Goal: Task Accomplishment & Management: Use online tool/utility

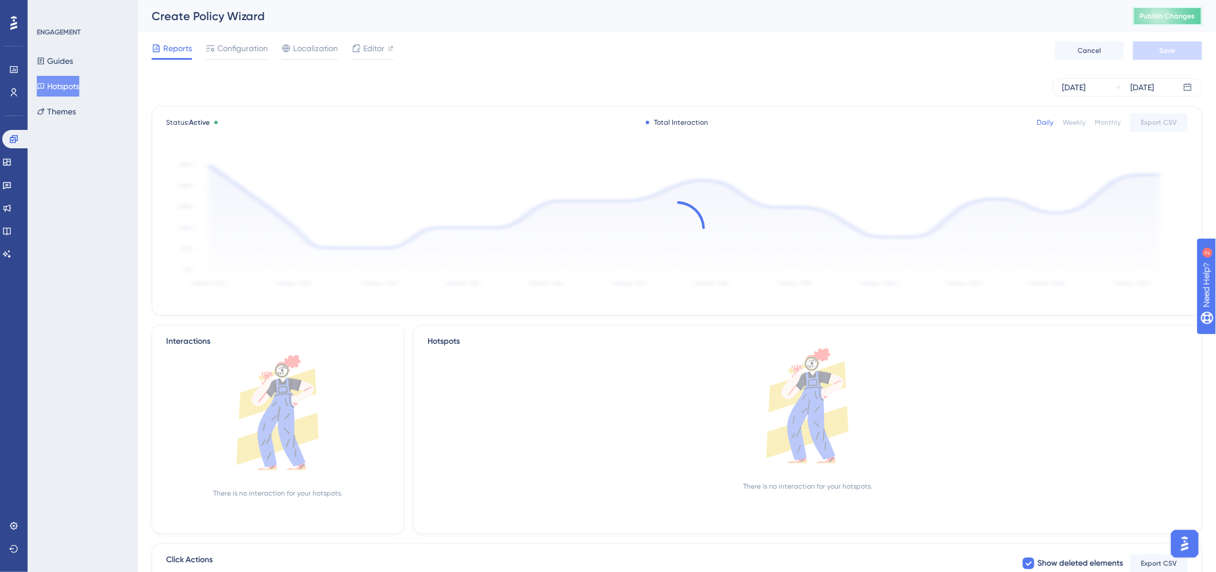
click at [1190, 15] on span "Publish Changes" at bounding box center [1167, 15] width 55 height 9
click at [1180, 12] on span "Publish Changes" at bounding box center [1167, 15] width 55 height 9
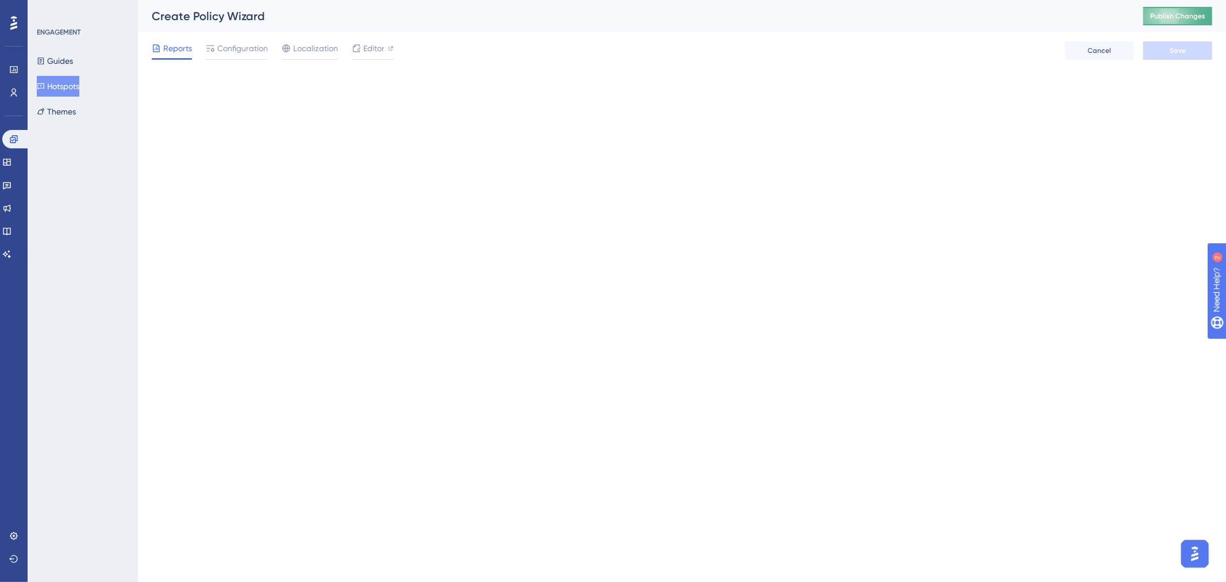
click at [1171, 17] on span "Publish Changes" at bounding box center [1177, 15] width 55 height 9
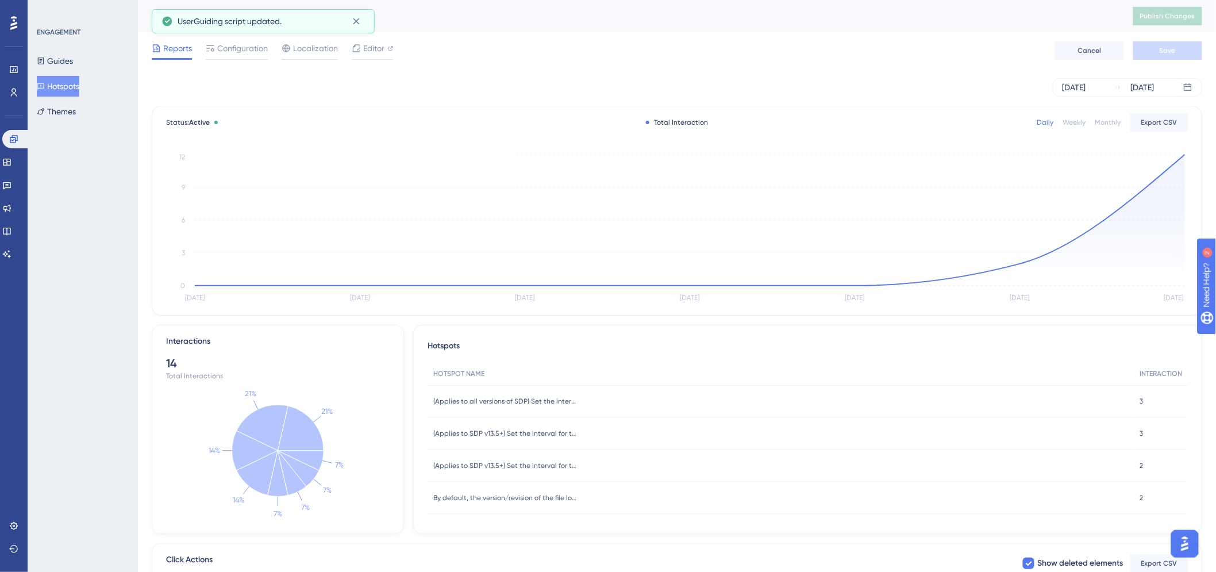
click at [813, 27] on div "Create Policy Wizard Publish Changes" at bounding box center [677, 16] width 1078 height 32
click at [1184, 155] on circle at bounding box center [1185, 154] width 4 height 4
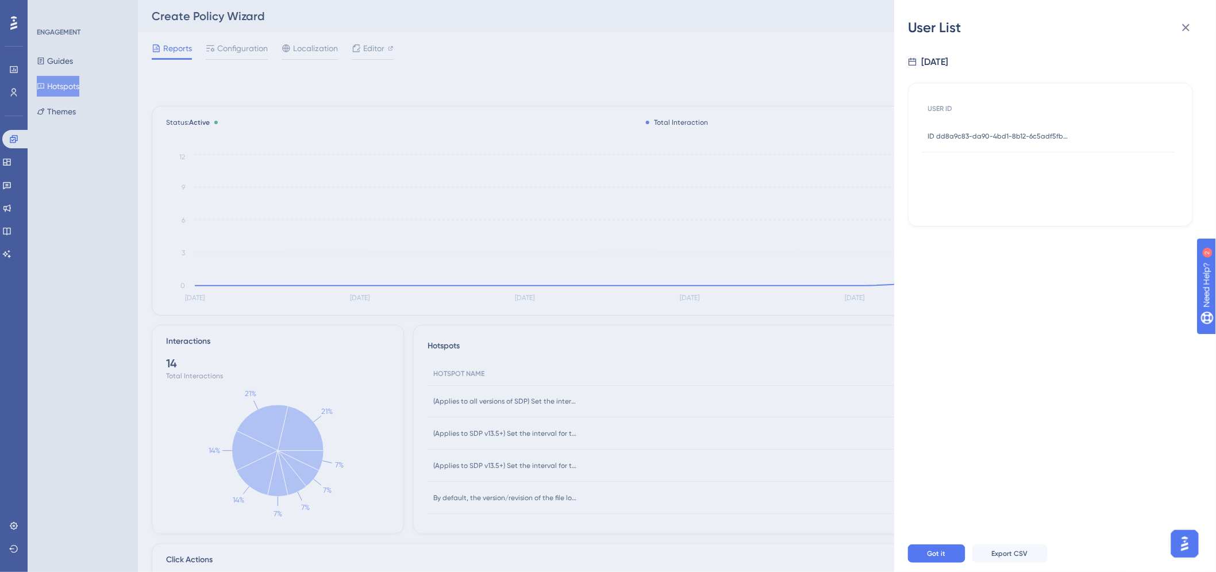
click at [1013, 129] on div "ID dd8a9c83-da90-4bd1-8b12-6c5adf5fbc5f ID dd8a9c83-da90-4bd1-8b12-6c5adf5fbc5f" at bounding box center [1000, 136] width 144 height 32
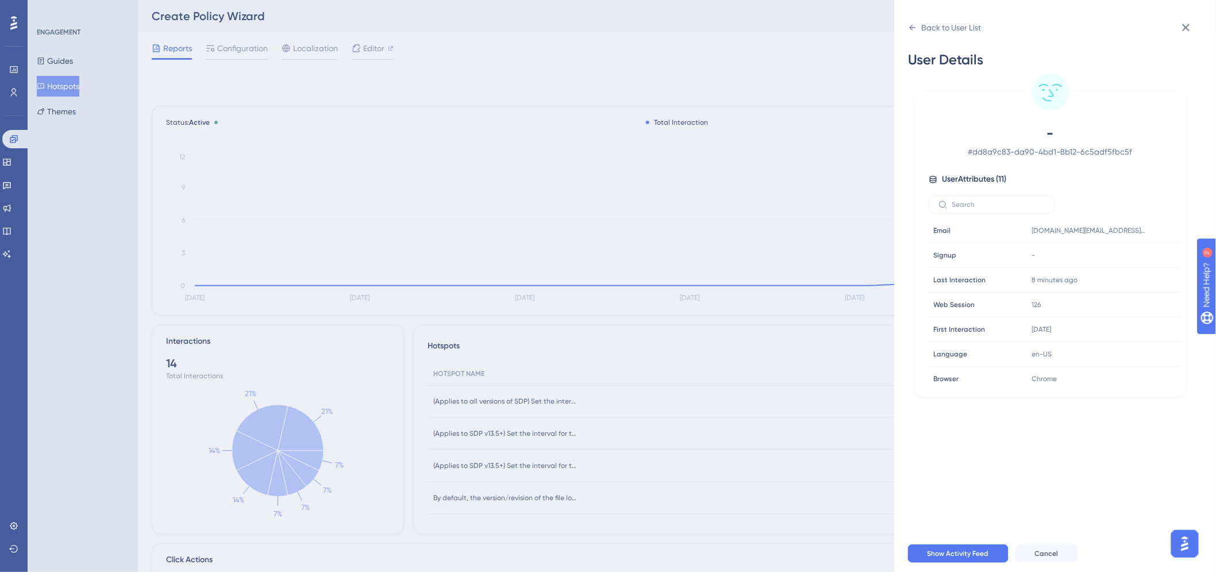
click at [702, 21] on div "Back to User List User Details - # dd8a9c83-da90-4bd1-8b12-6c5adf5fbc5f User At…" at bounding box center [608, 286] width 1216 height 572
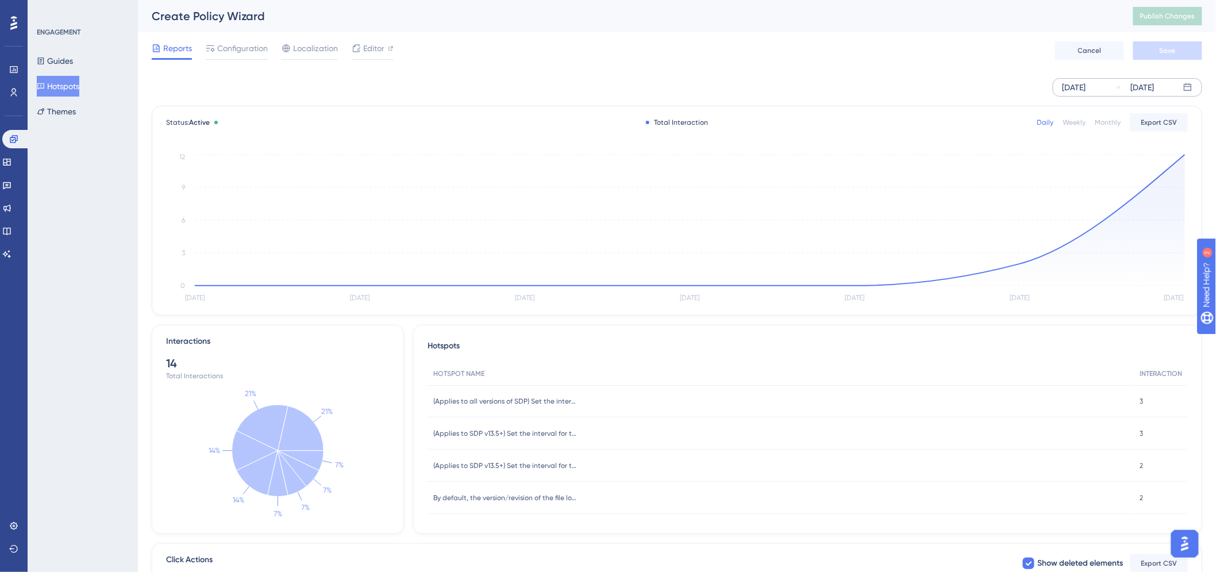
click at [1086, 86] on div "Aug 21 2025" at bounding box center [1075, 87] width 24 height 14
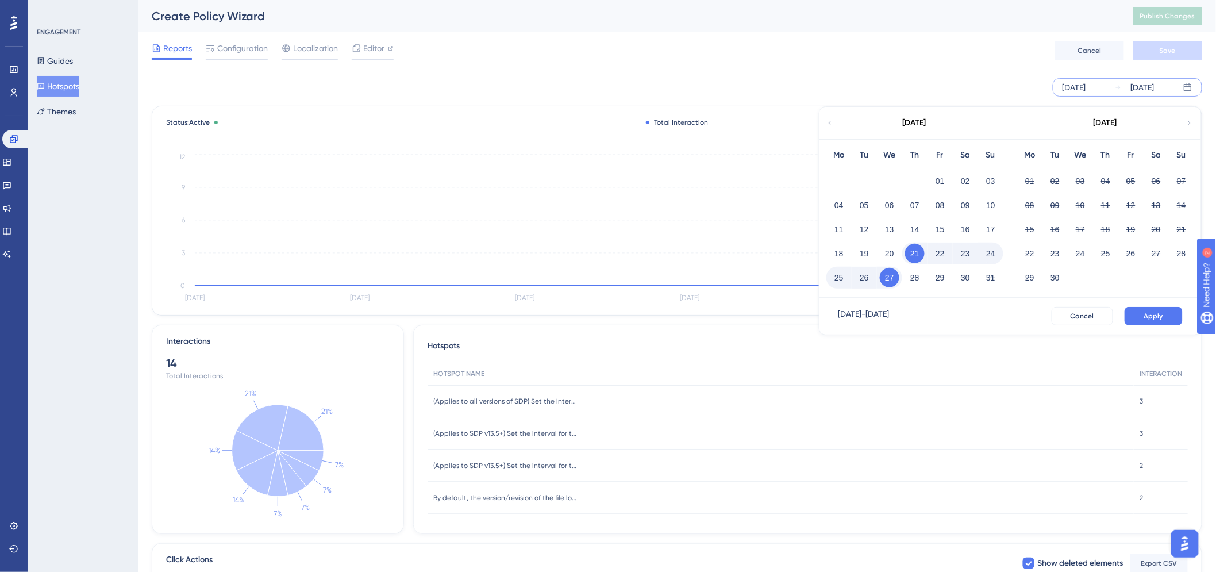
click at [830, 124] on icon at bounding box center [830, 122] width 2 height 3
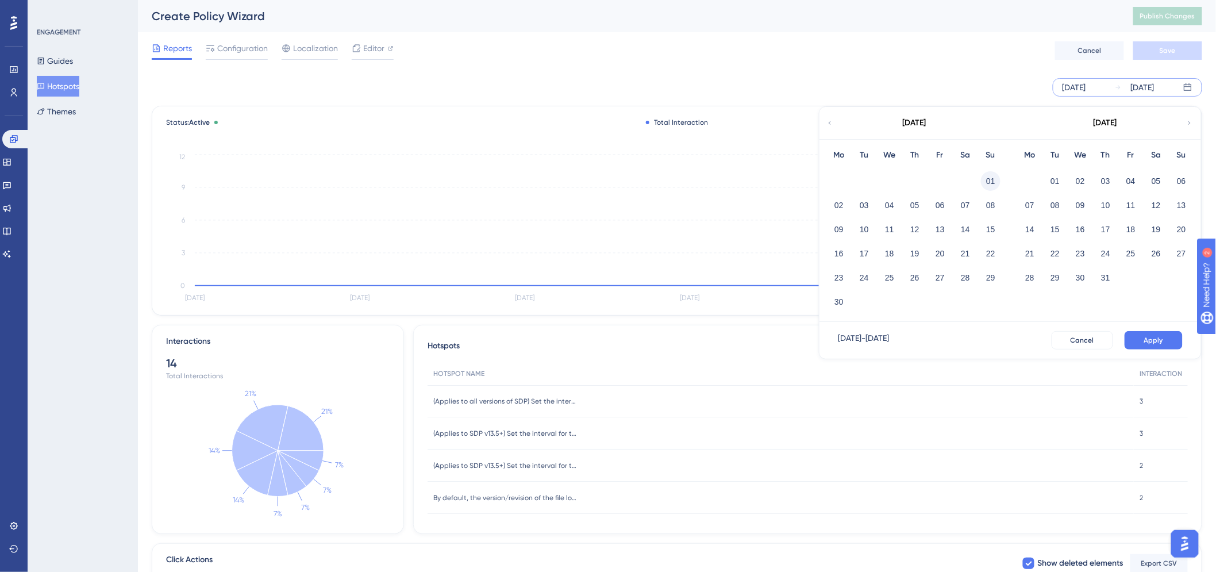
click at [992, 181] on button "01" at bounding box center [991, 181] width 20 height 20
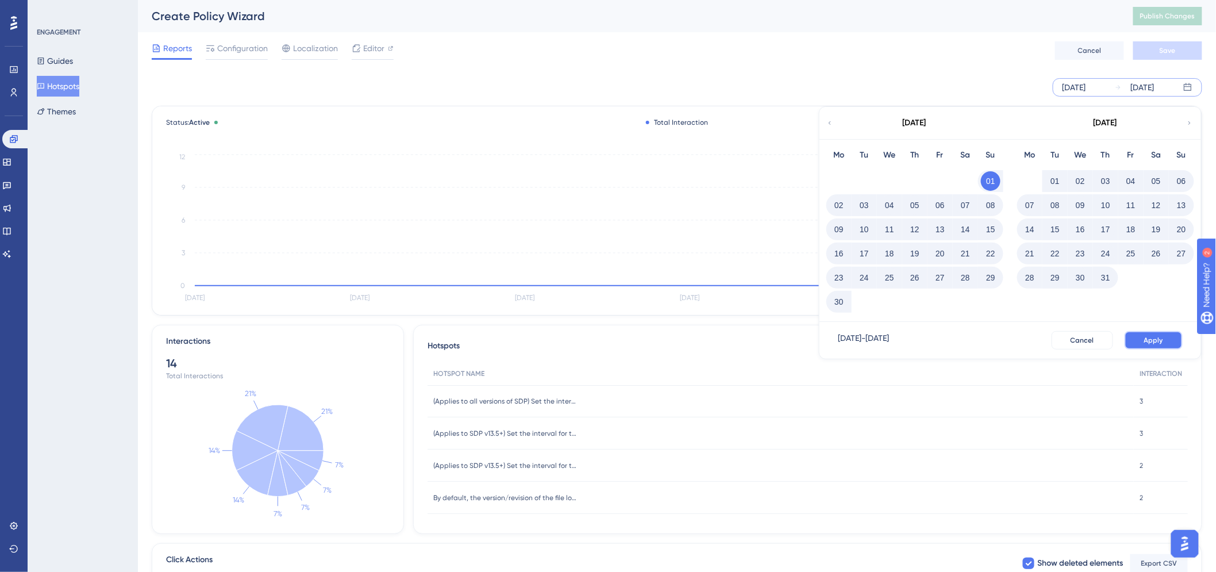
click at [1161, 336] on span "Apply" at bounding box center [1153, 340] width 19 height 9
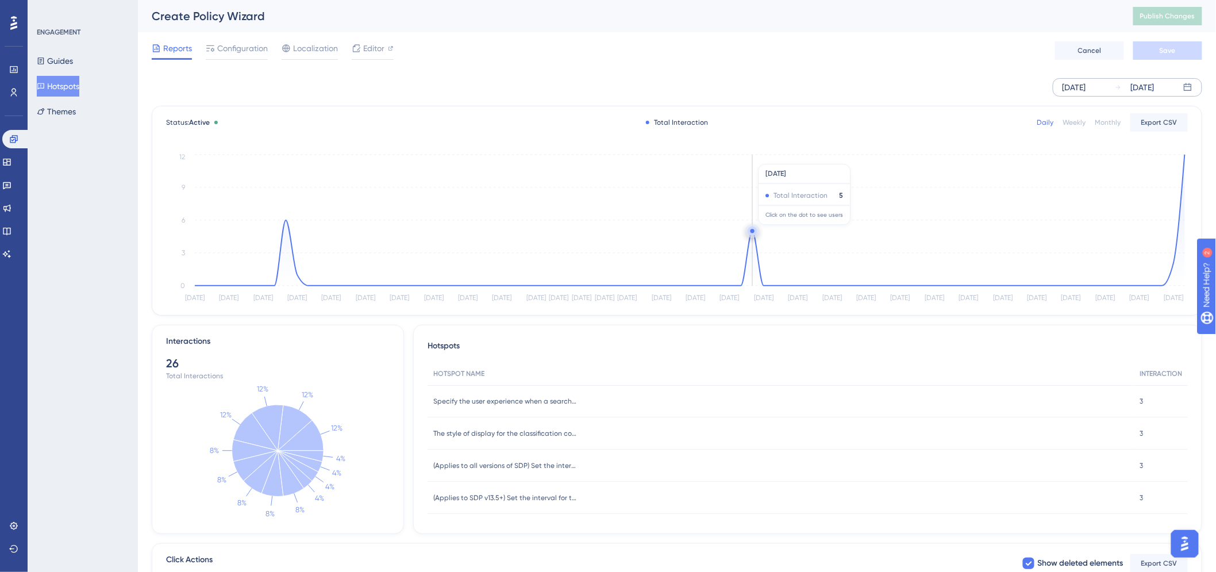
click at [753, 231] on circle at bounding box center [753, 231] width 4 height 4
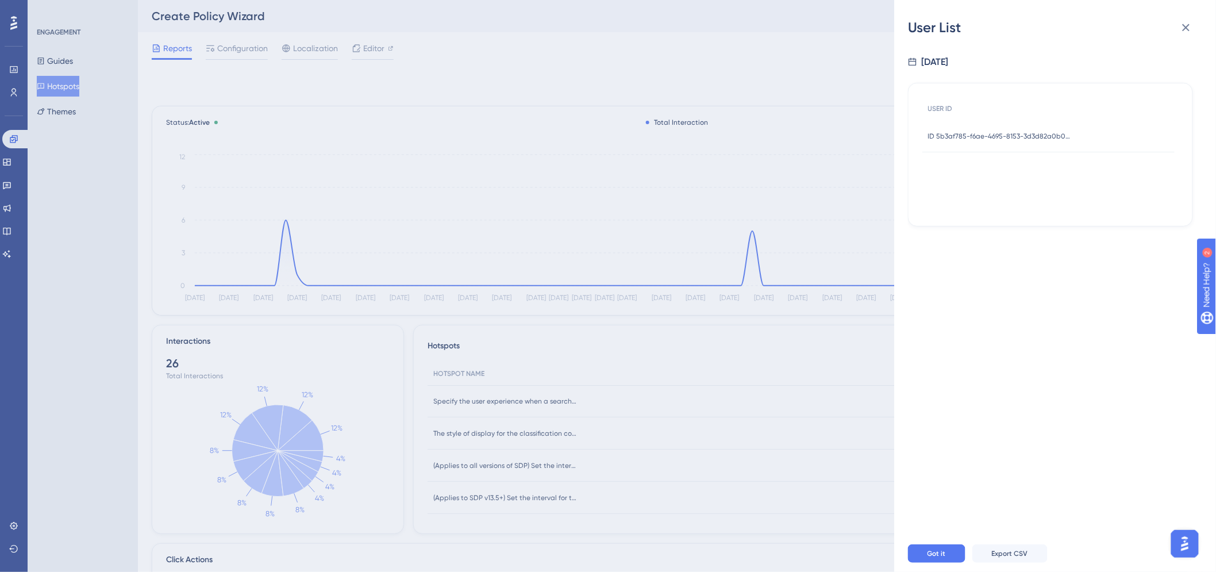
click at [983, 136] on span "ID 5b3af785-f6ae-4695-8153-3d3d82a0b03a" at bounding box center [1000, 136] width 144 height 9
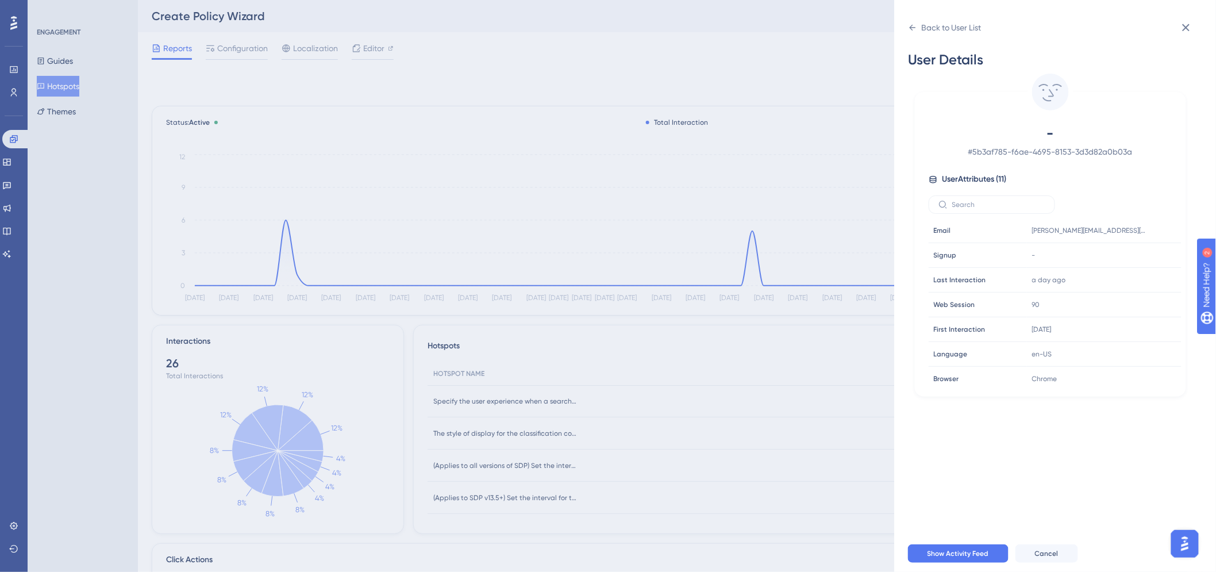
click at [717, 85] on div "Back to User List User Details - # 5b3af785-f6ae-4695-8153-3d3d82a0b03a User At…" at bounding box center [608, 286] width 1216 height 572
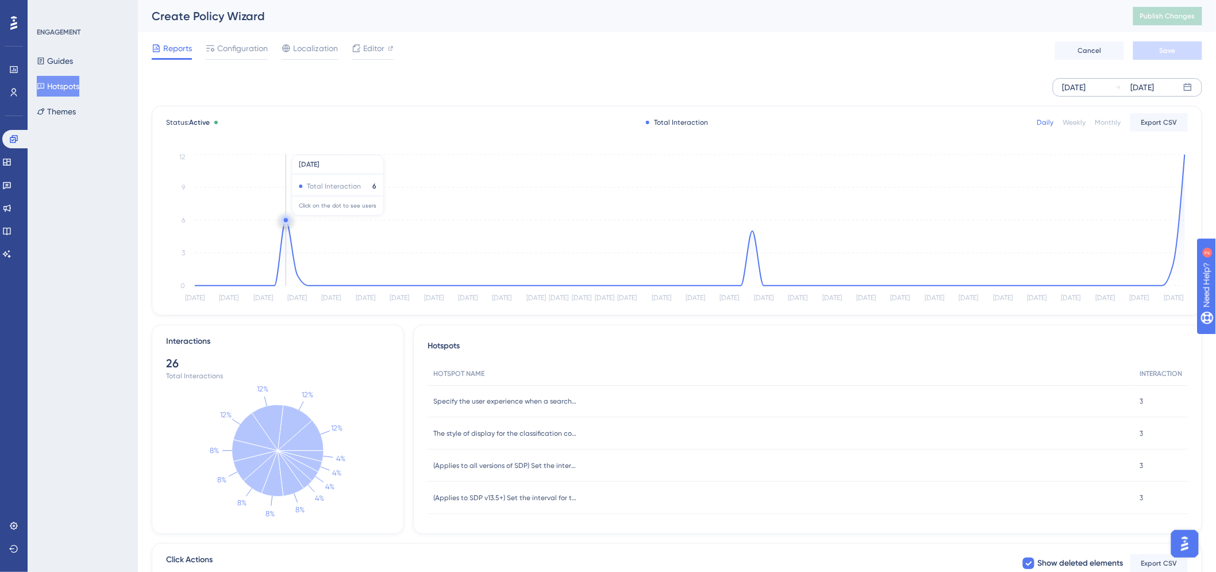
click at [282, 220] on circle at bounding box center [285, 220] width 9 height 9
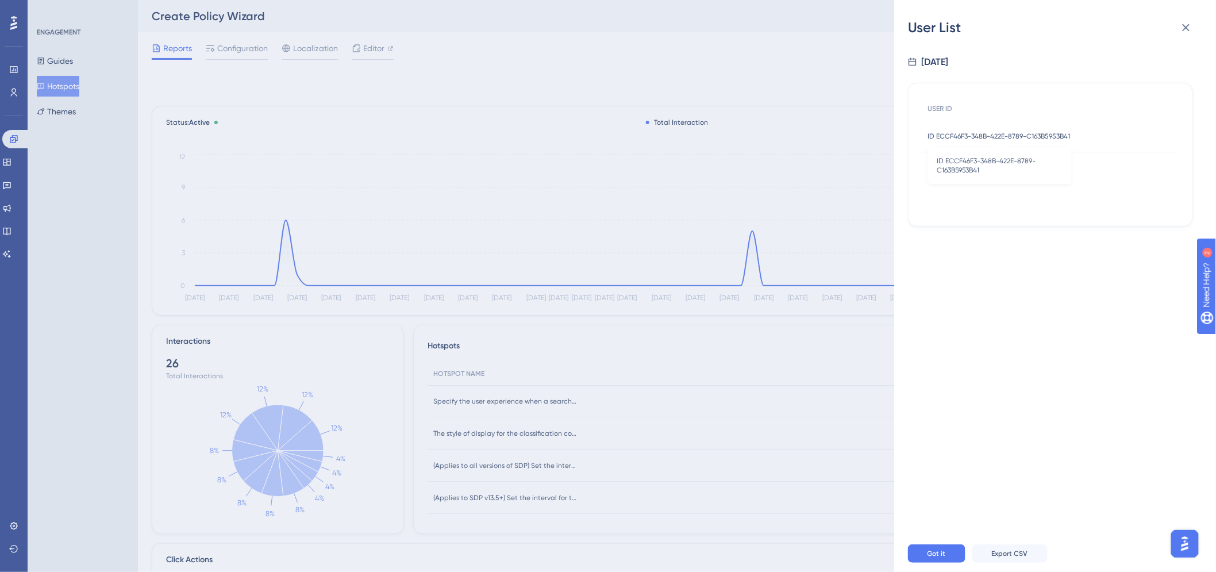
click at [994, 140] on span "ID ECCF46F3-348B-422E-8789-C163B5953B41" at bounding box center [999, 136] width 143 height 9
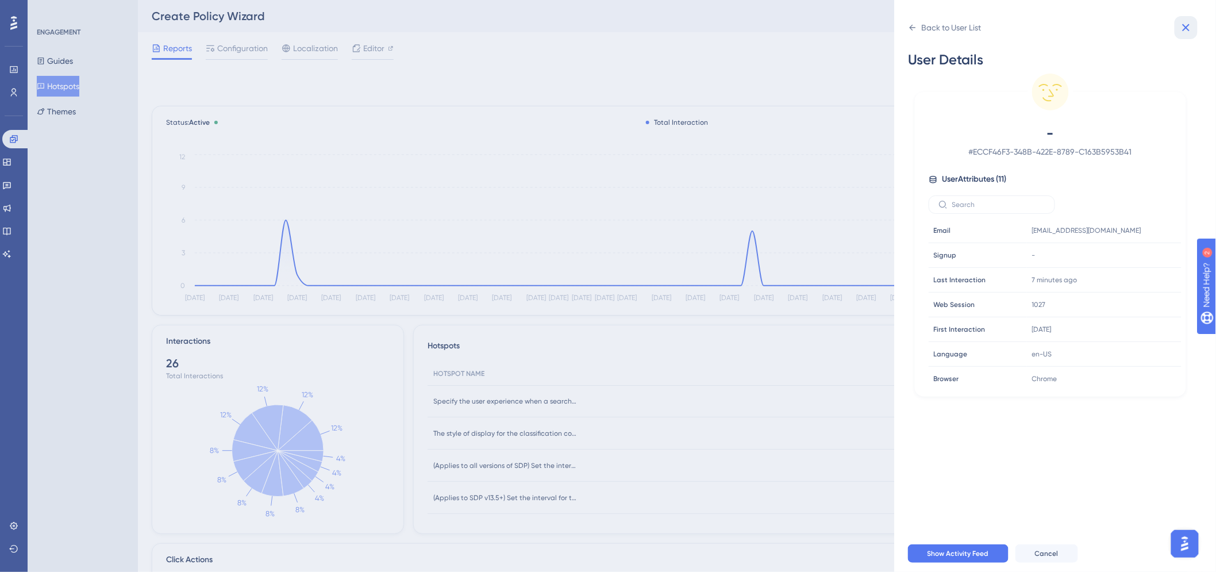
click at [1186, 29] on icon at bounding box center [1186, 27] width 7 height 7
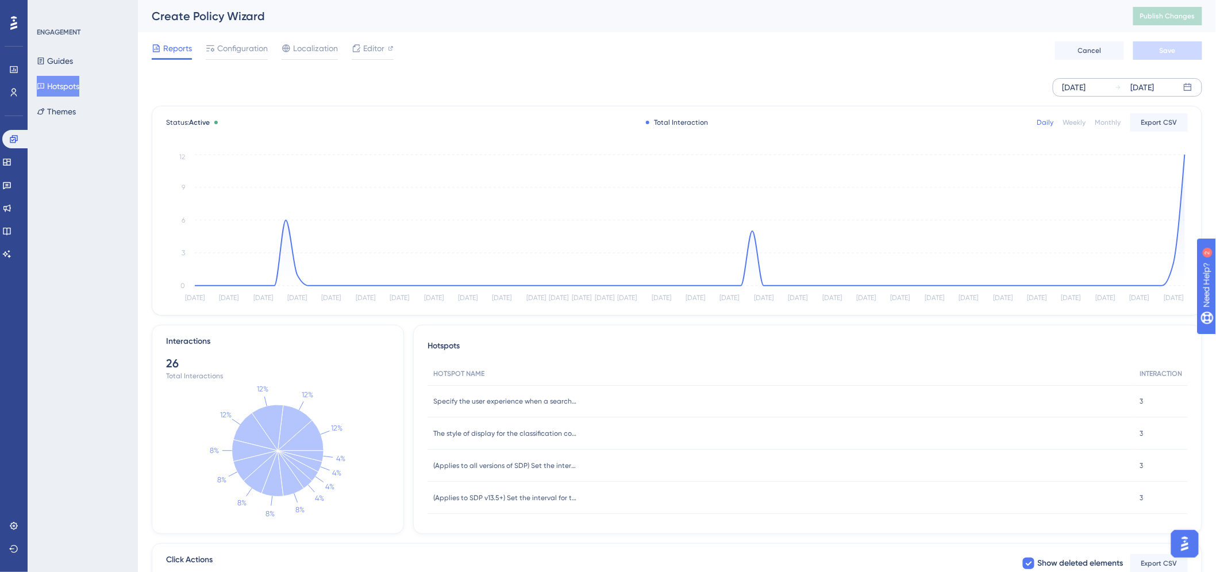
click at [740, 28] on div "Create Policy Wizard Publish Changes" at bounding box center [677, 16] width 1078 height 32
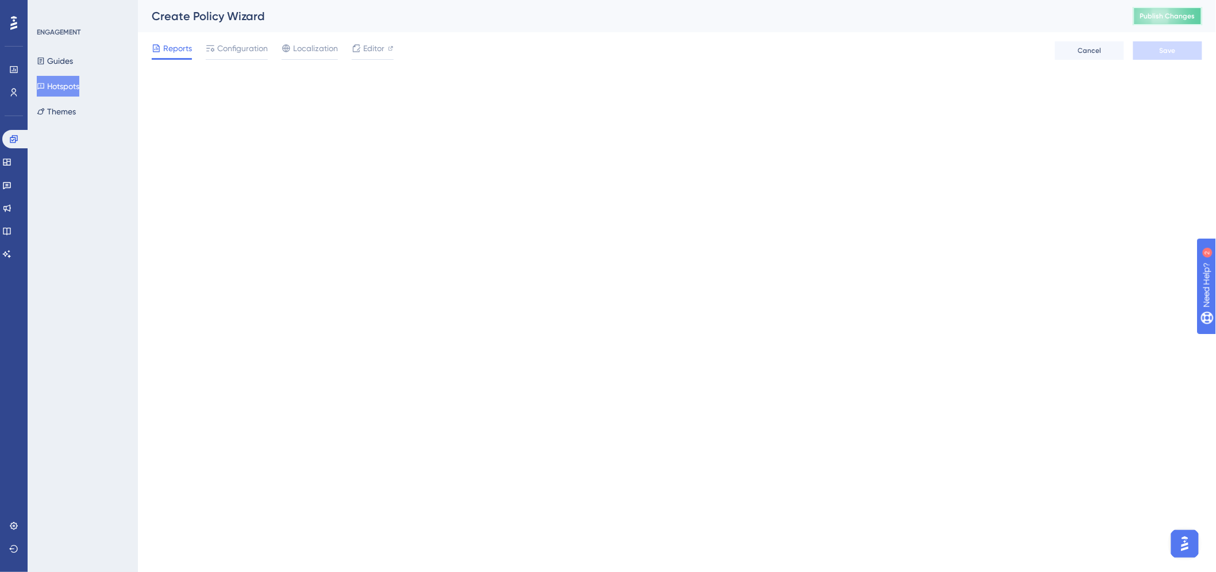
click at [1179, 13] on span "Publish Changes" at bounding box center [1167, 15] width 55 height 9
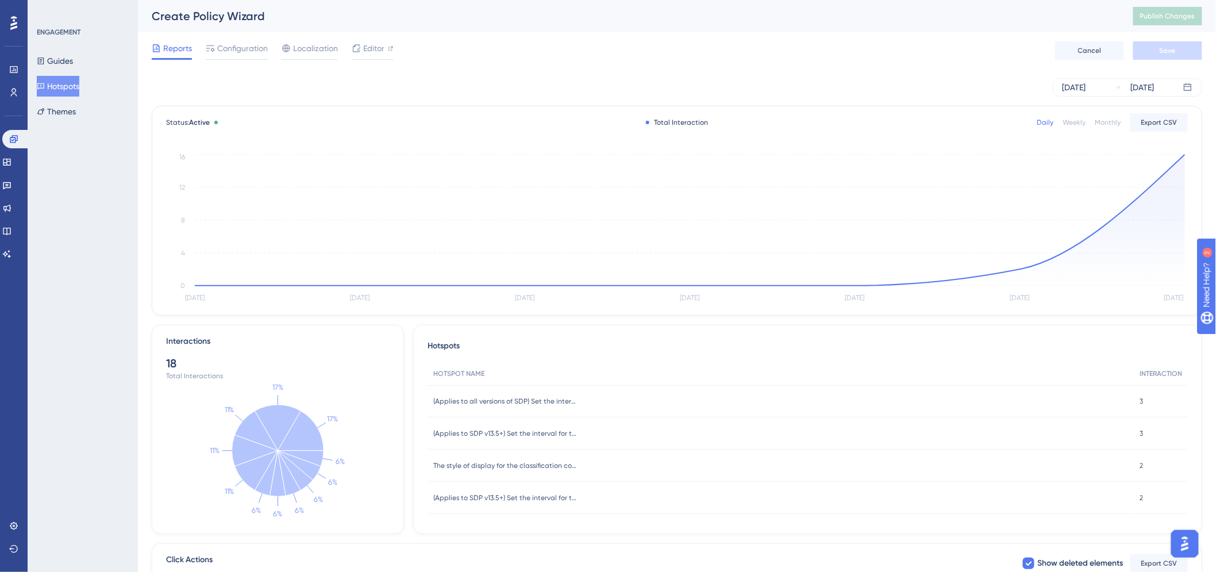
click at [937, 39] on div "Reports Configuration Localization Editor Cancel Save" at bounding box center [677, 50] width 1051 height 37
click at [722, 39] on div "Reports Configuration Localization Editor Cancel Save" at bounding box center [677, 50] width 1051 height 37
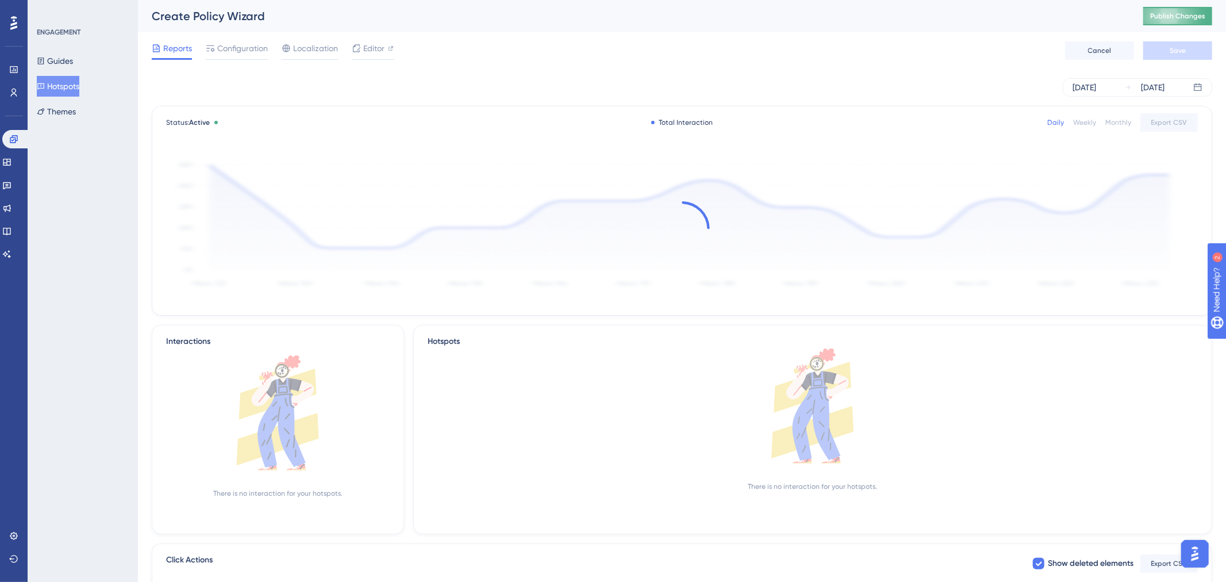
click at [1176, 18] on span "Publish Changes" at bounding box center [1177, 15] width 55 height 9
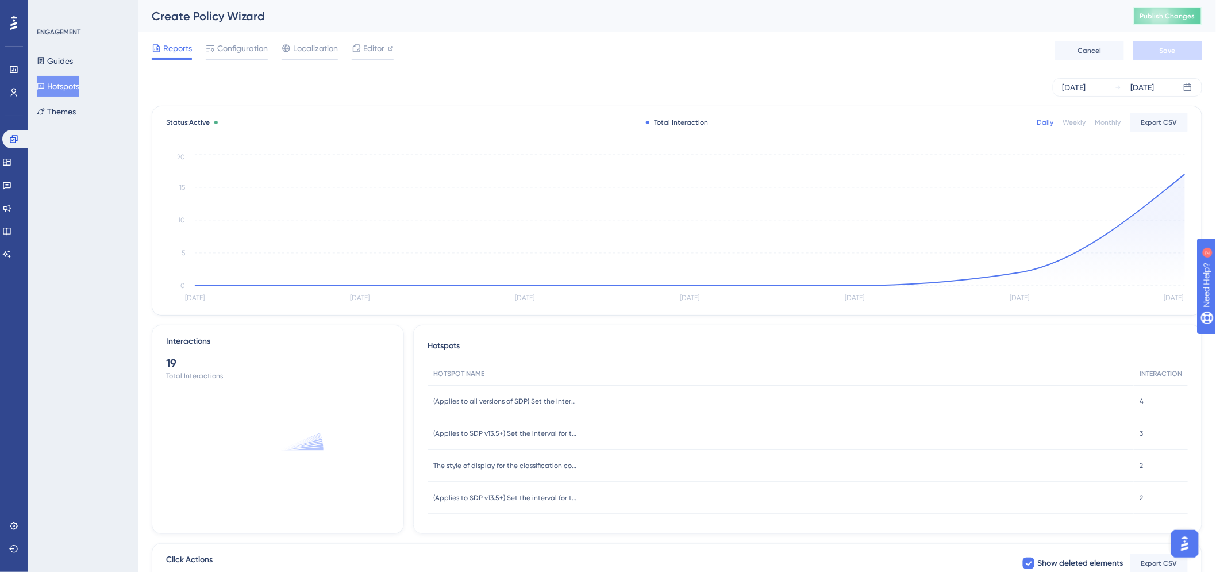
click at [1173, 20] on button "Publish Changes" at bounding box center [1167, 16] width 69 height 18
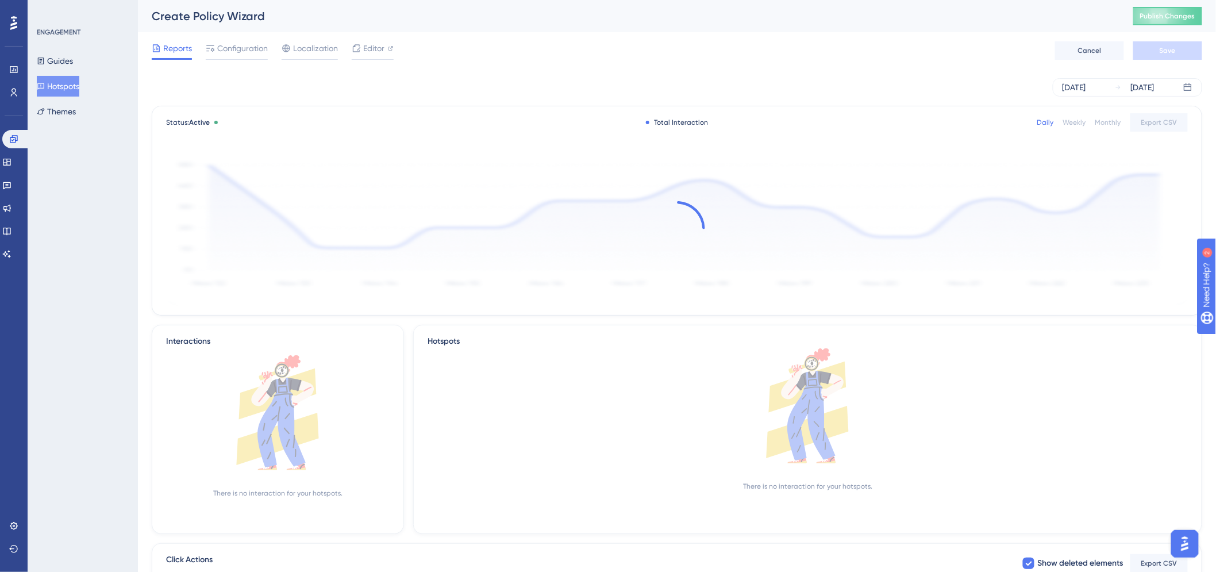
click at [1185, 26] on div "Create Policy Wizard Publish Changes" at bounding box center [677, 16] width 1078 height 32
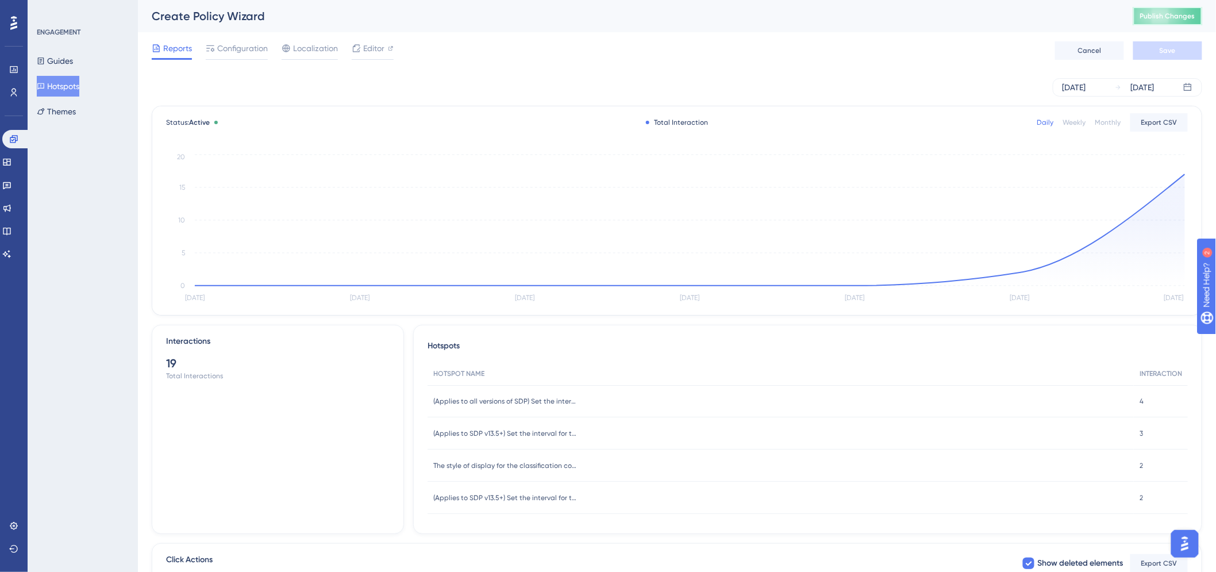
click at [1181, 17] on span "Publish Changes" at bounding box center [1167, 15] width 55 height 9
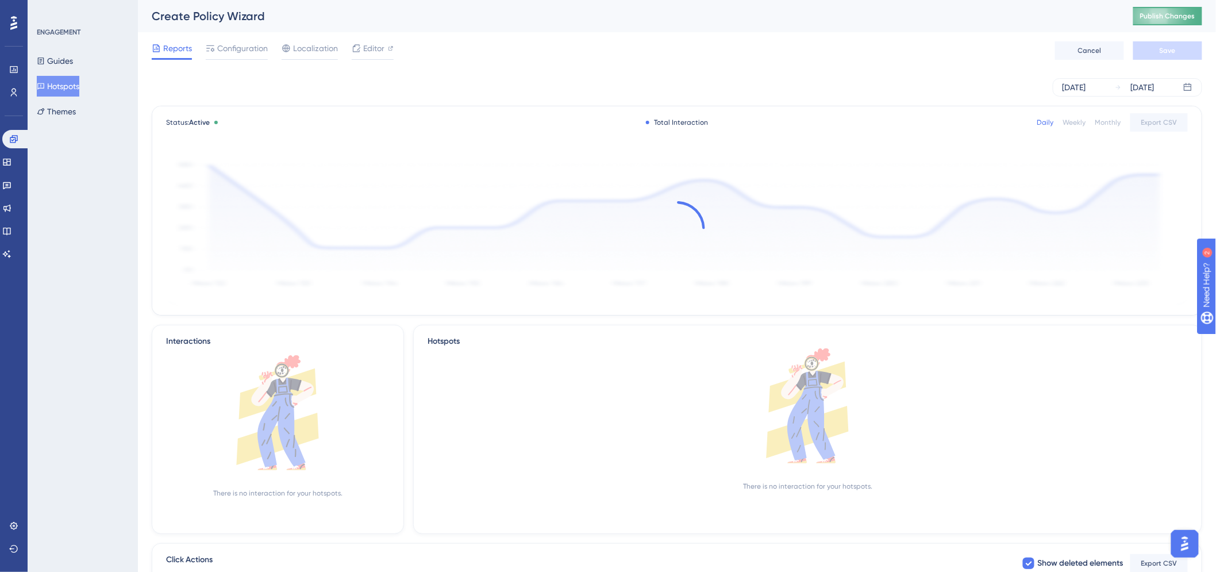
click at [1194, 15] on span "Publish Changes" at bounding box center [1167, 15] width 55 height 9
click at [1177, 18] on span "Publish Changes" at bounding box center [1167, 15] width 55 height 9
click at [1180, 22] on button "Publish Changes" at bounding box center [1167, 16] width 69 height 18
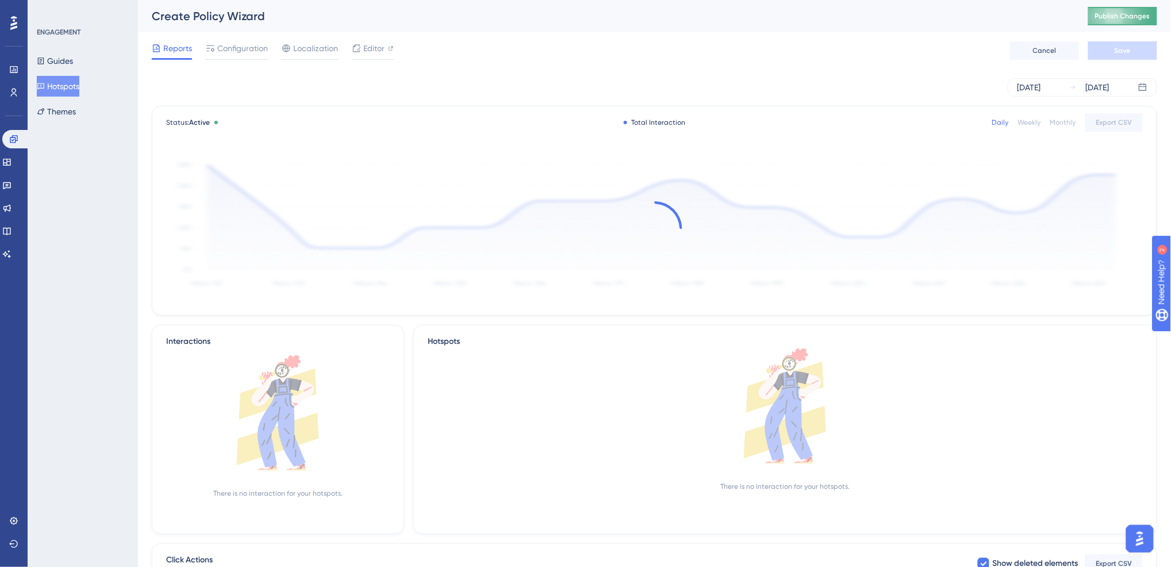
click at [1130, 12] on span "Publish Changes" at bounding box center [1122, 15] width 55 height 9
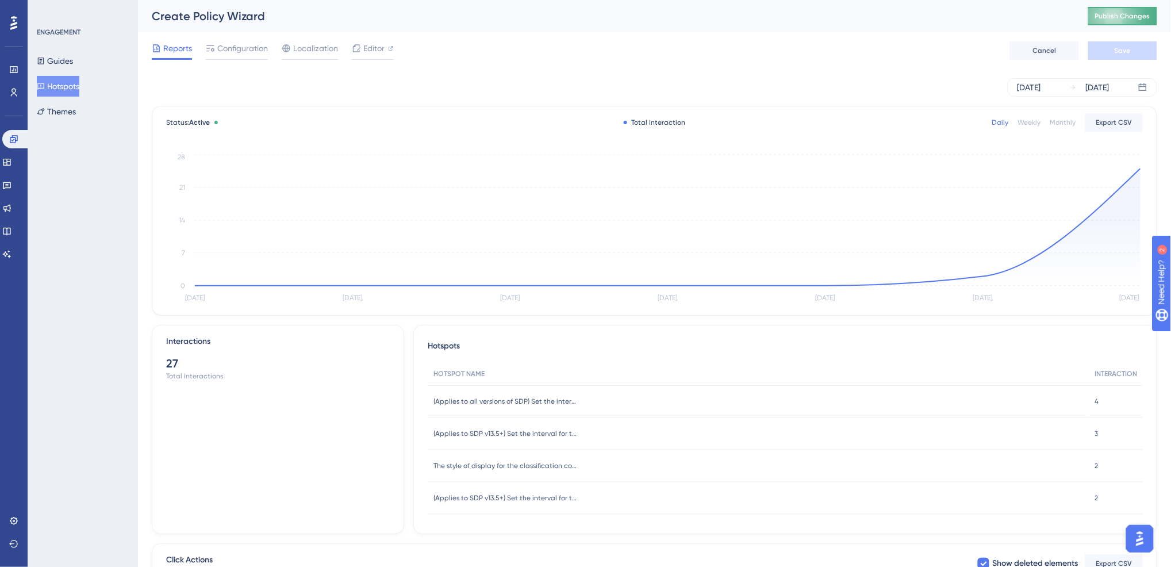
click at [1136, 20] on span "Publish Changes" at bounding box center [1122, 15] width 55 height 9
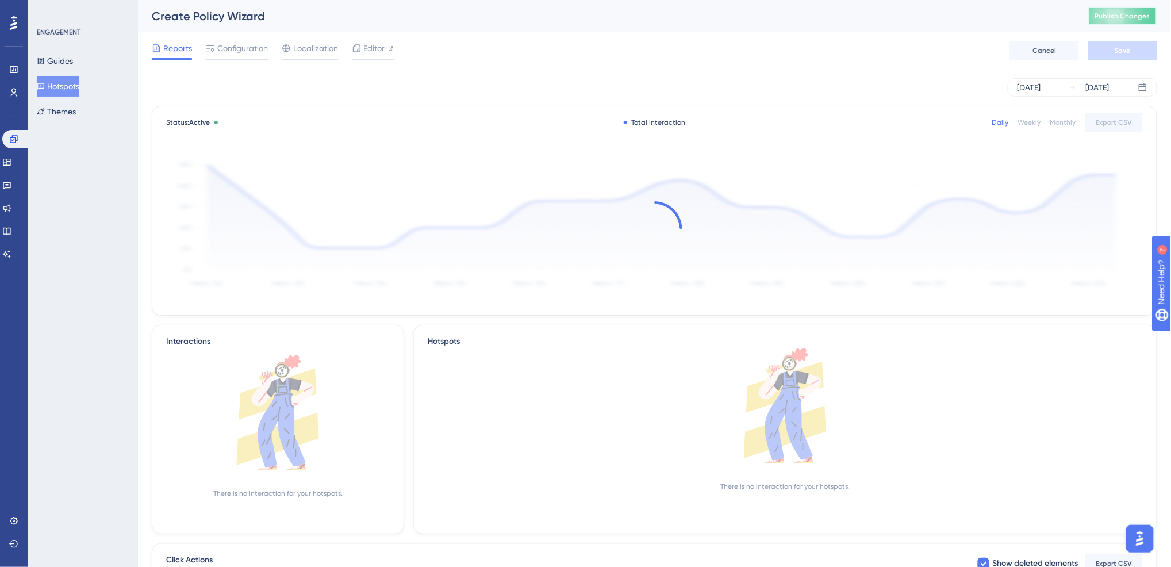
click at [1133, 14] on span "Publish Changes" at bounding box center [1122, 15] width 55 height 9
click at [1130, 14] on span "Publish Changes" at bounding box center [1122, 15] width 55 height 9
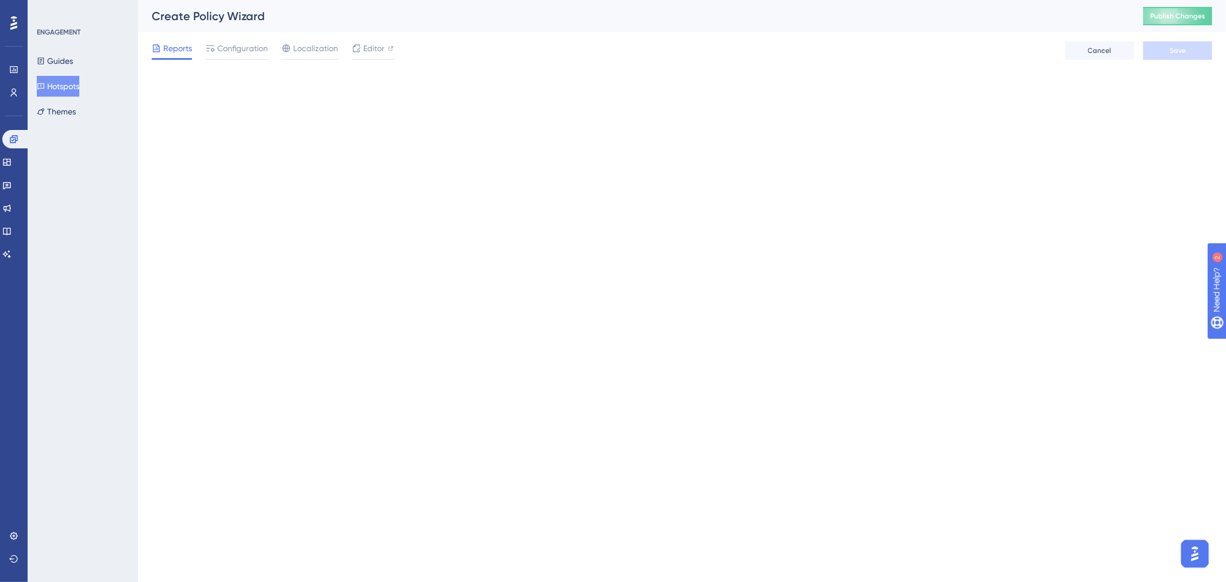
click at [1186, 14] on span "Publish Changes" at bounding box center [1177, 15] width 55 height 9
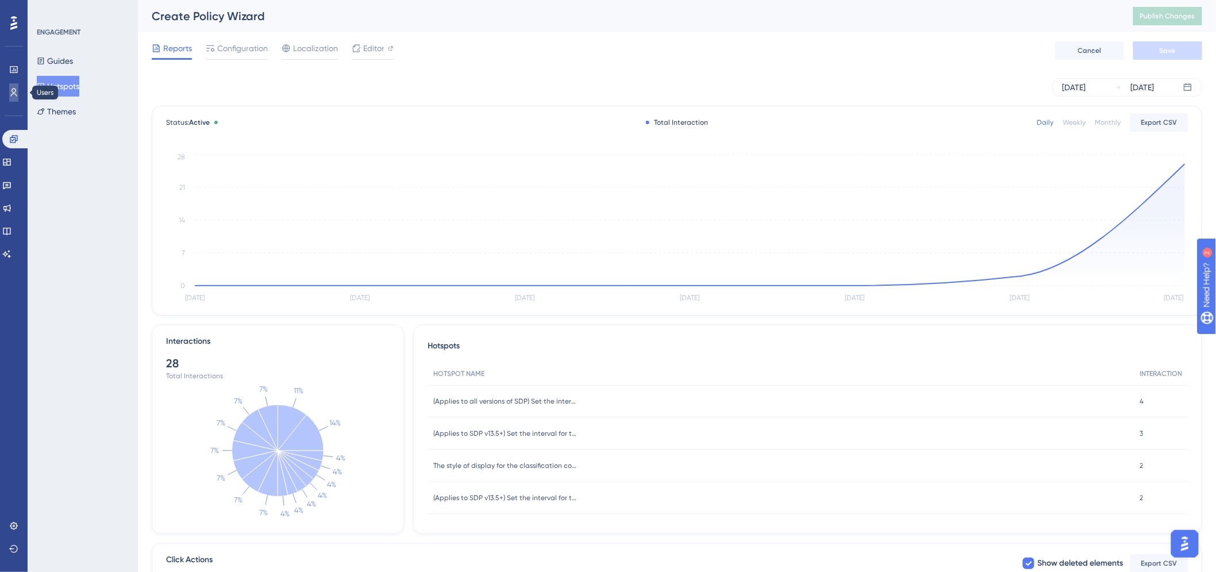
click at [14, 90] on icon at bounding box center [13, 92] width 9 height 9
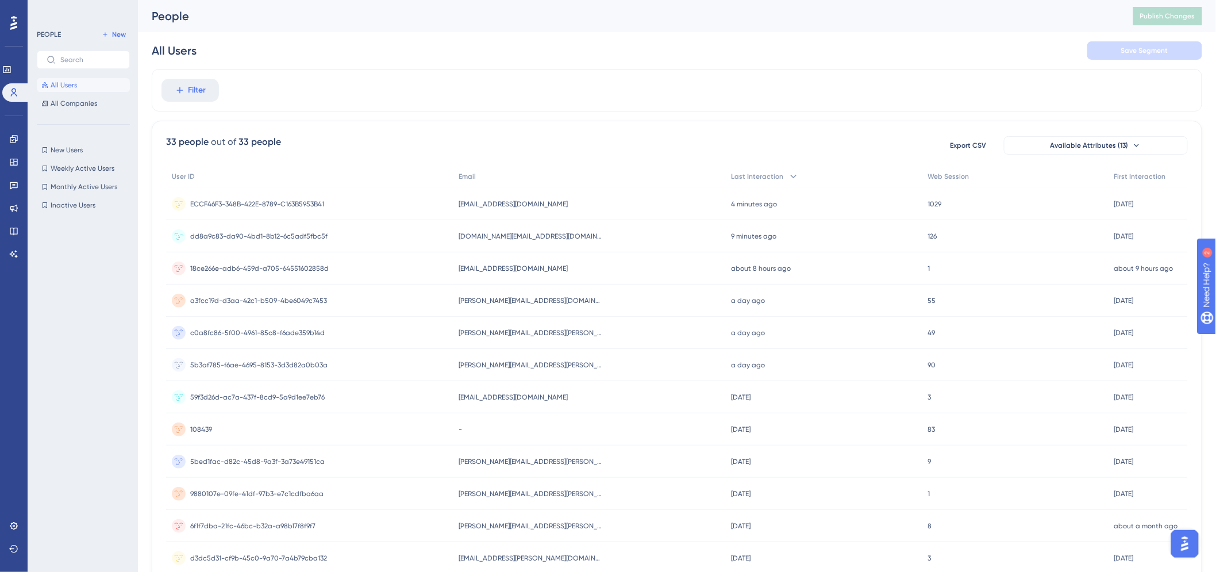
click at [343, 234] on div "dd8a9c83-da90-4bd1-8b12-6c5adf5fbc5f dd8a9c83-da90-4bd1-8b12-6c5adf5fbc5f" at bounding box center [309, 236] width 287 height 32
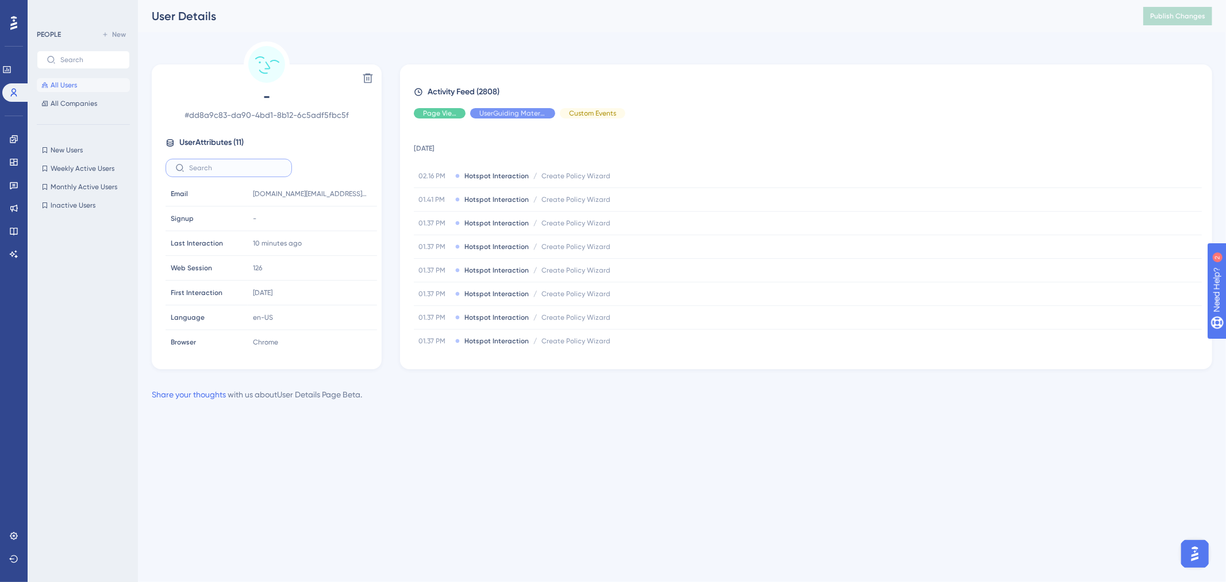
click at [209, 168] on input "text" at bounding box center [235, 168] width 93 height 8
type input "d"
drag, startPoint x: 209, startPoint y: 168, endPoint x: 188, endPoint y: 168, distance: 21.3
click at [188, 168] on label "d" at bounding box center [229, 168] width 126 height 18
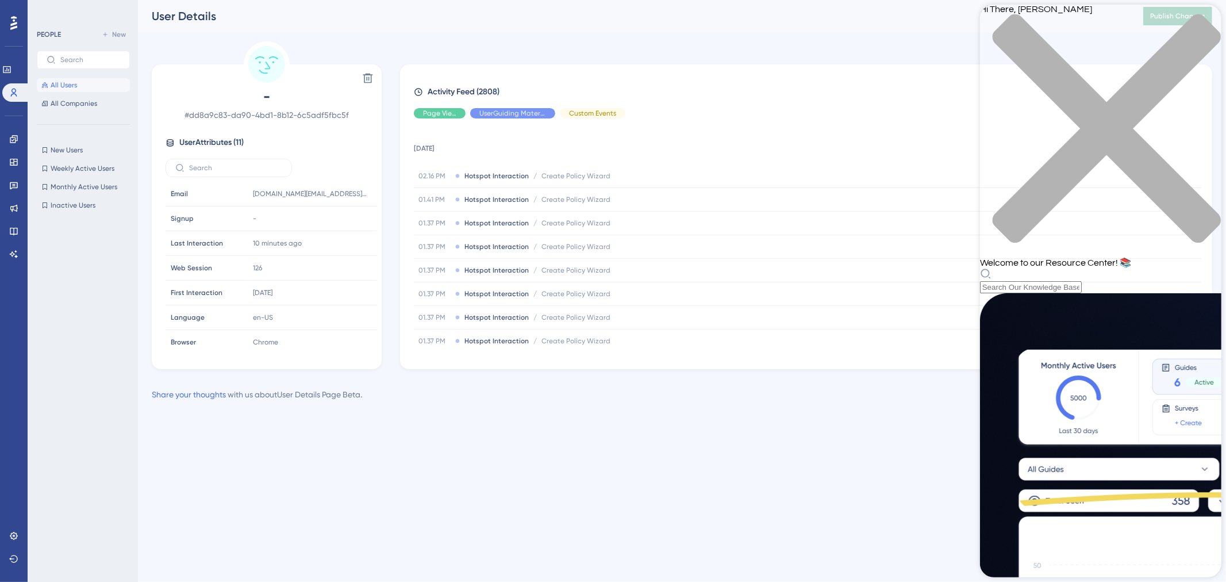
click at [1056, 67] on div "Hi There, Jason 👋 Welcome to our Resource Center! 📚" at bounding box center [1099, 149] width 241 height 288
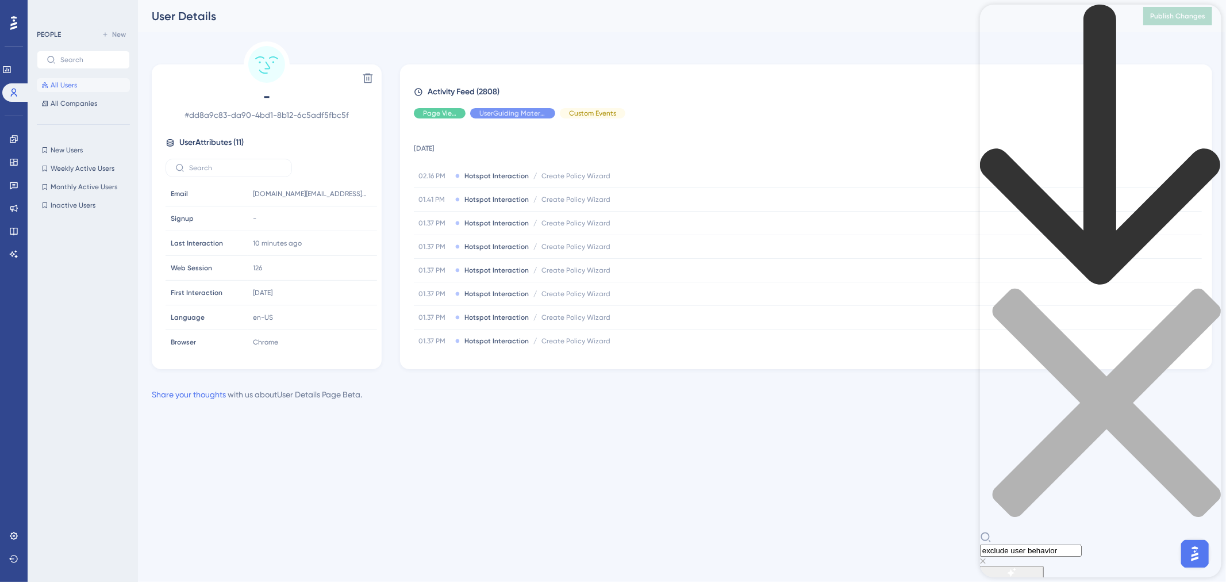
type input "exclude user behavior"
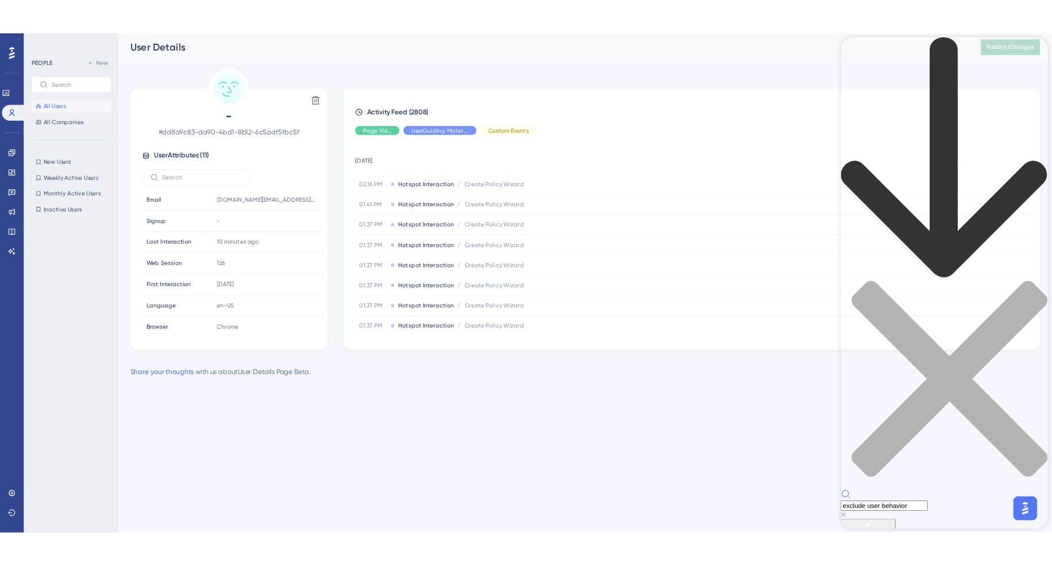
scroll to position [319, 0]
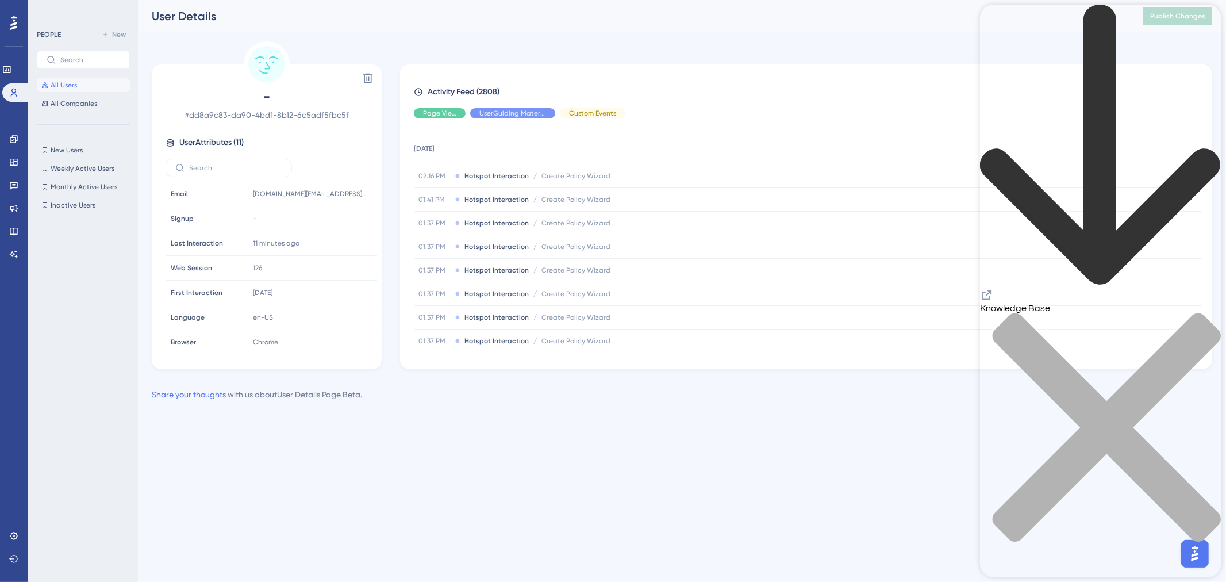
click at [1206, 313] on div "close resource center" at bounding box center [1099, 434] width 241 height 243
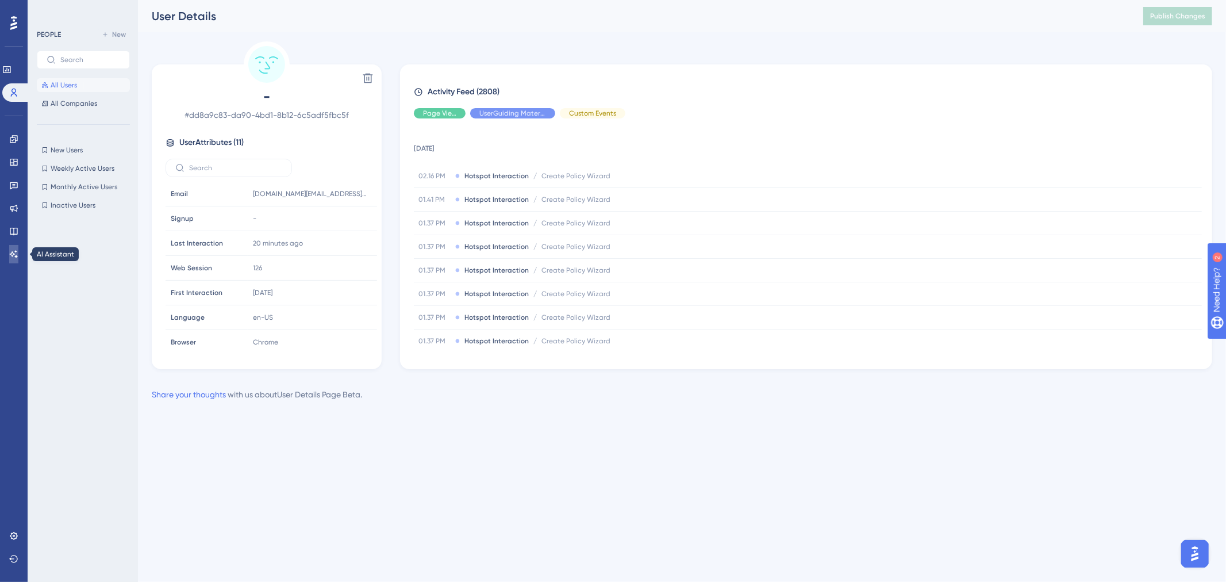
click at [18, 250] on link at bounding box center [13, 254] width 9 height 18
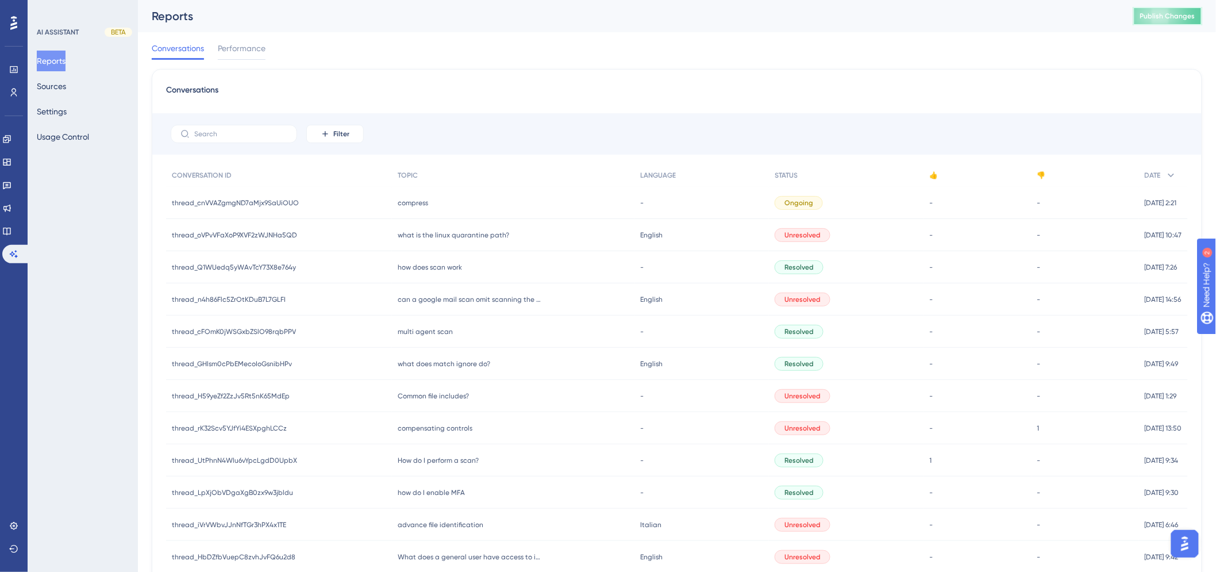
click at [1175, 20] on span "Publish Changes" at bounding box center [1167, 15] width 55 height 9
click at [238, 200] on span "thread_cnVVAZgmgND7aMjx9SaUiOUO" at bounding box center [235, 202] width 127 height 9
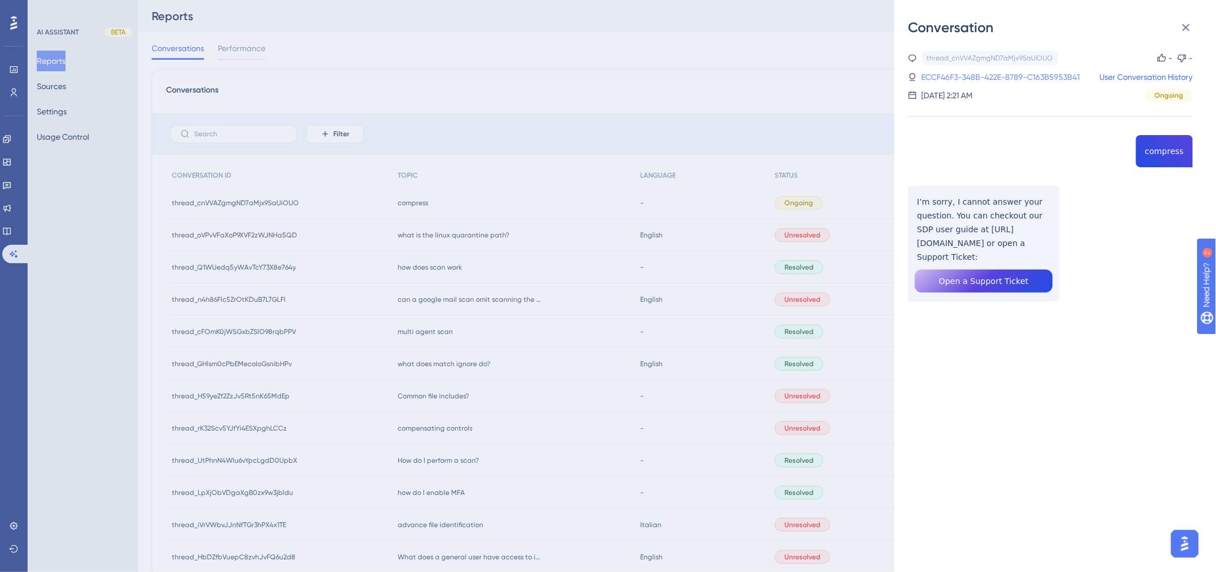
click at [1004, 73] on link "ECCF46F3-348B-422E-8789-C163B5953B41" at bounding box center [1001, 77] width 159 height 14
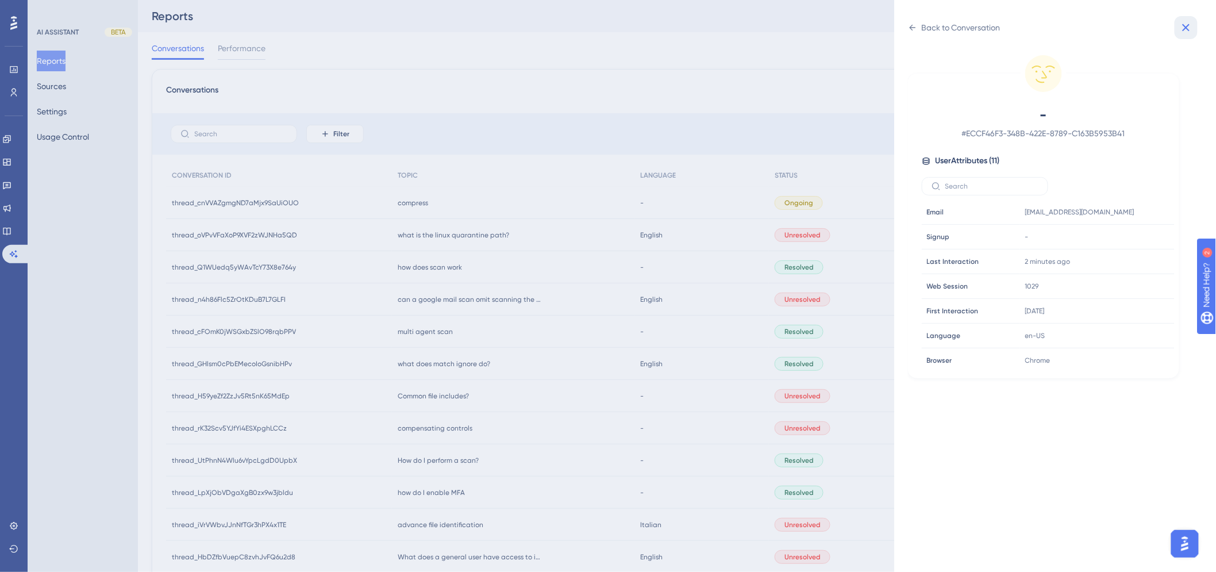
click at [1181, 20] on button at bounding box center [1186, 27] width 23 height 23
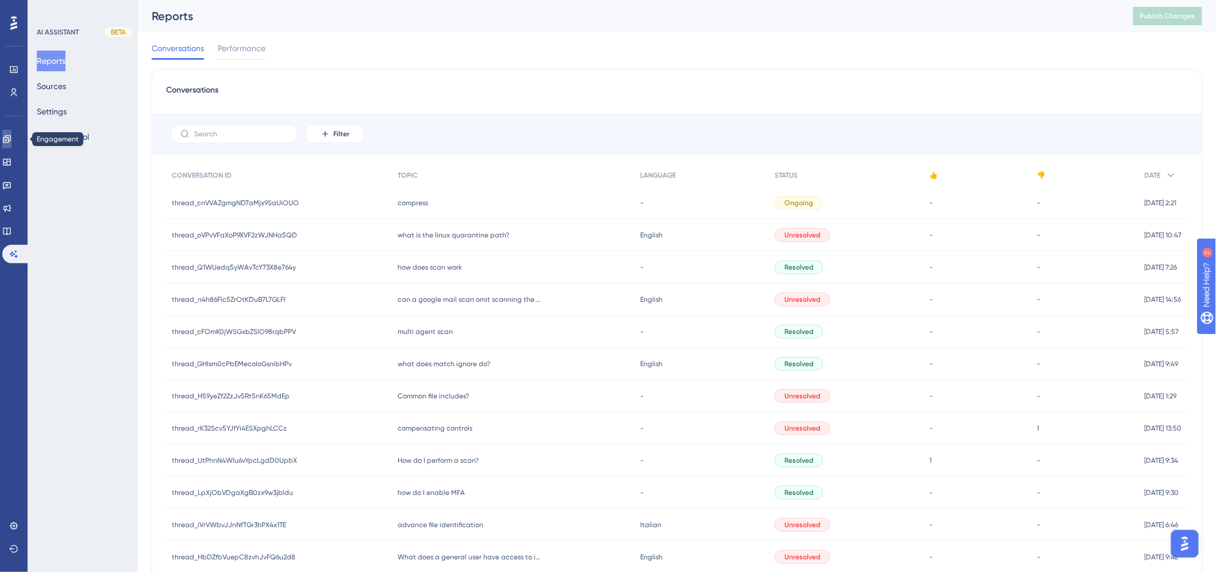
click at [11, 140] on icon at bounding box center [6, 138] width 9 height 9
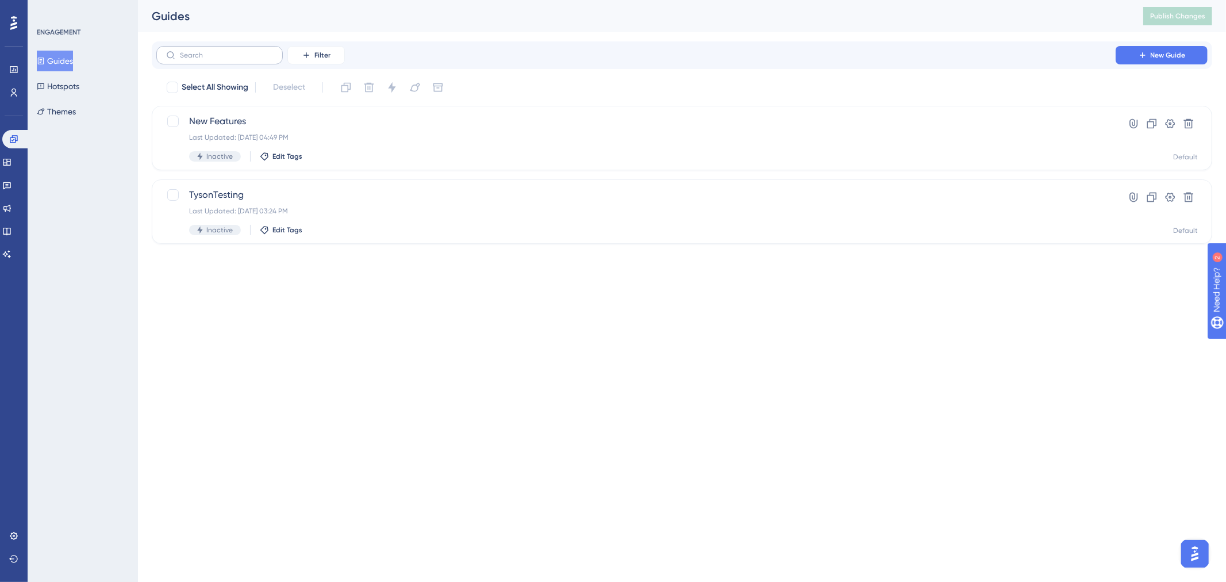
click at [204, 49] on label at bounding box center [219, 55] width 126 height 18
click at [204, 51] on input "text" at bounding box center [226, 55] width 93 height 8
click at [63, 82] on button "Hotspots" at bounding box center [58, 86] width 43 height 21
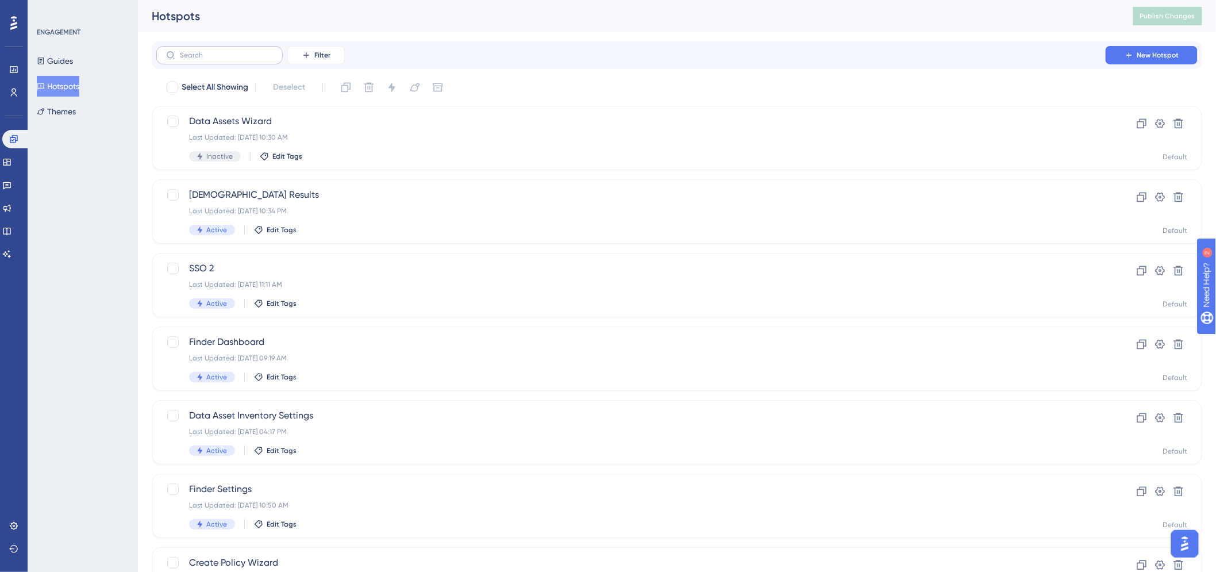
click at [217, 59] on label at bounding box center [219, 55] width 126 height 18
click at [217, 59] on input "text" at bounding box center [226, 55] width 93 height 8
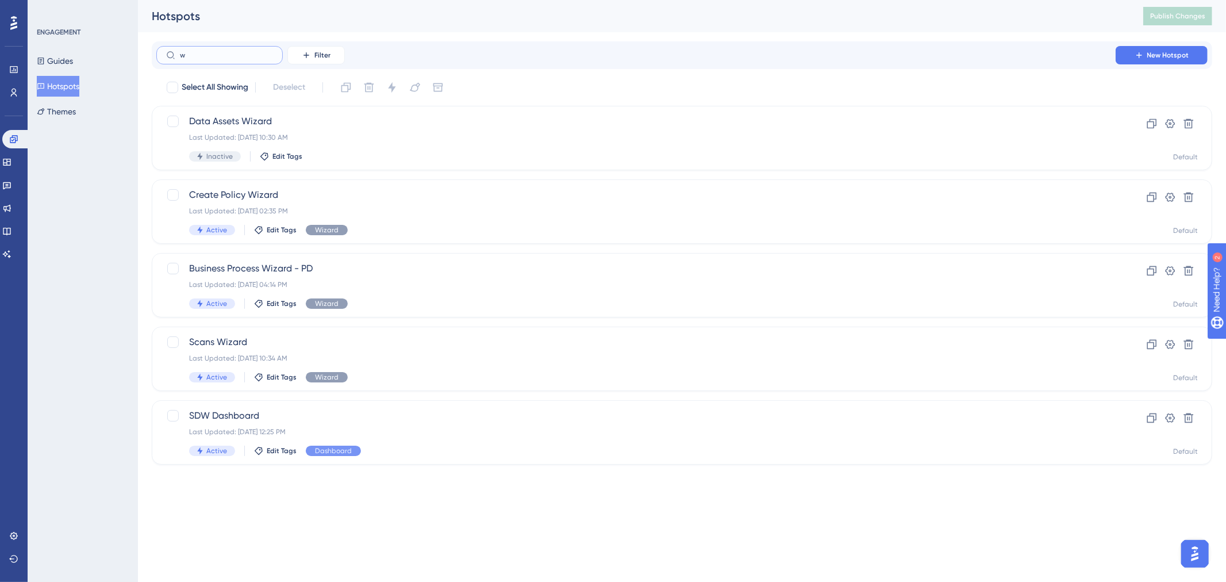
type input "wz"
checkbox input "true"
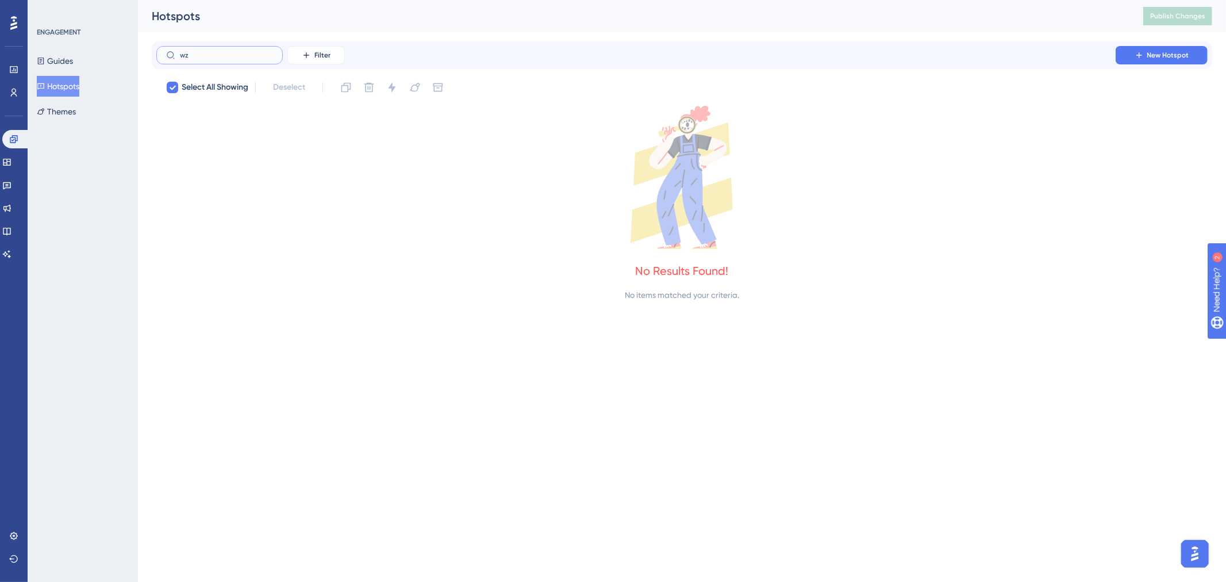
type input "w"
checkbox input "false"
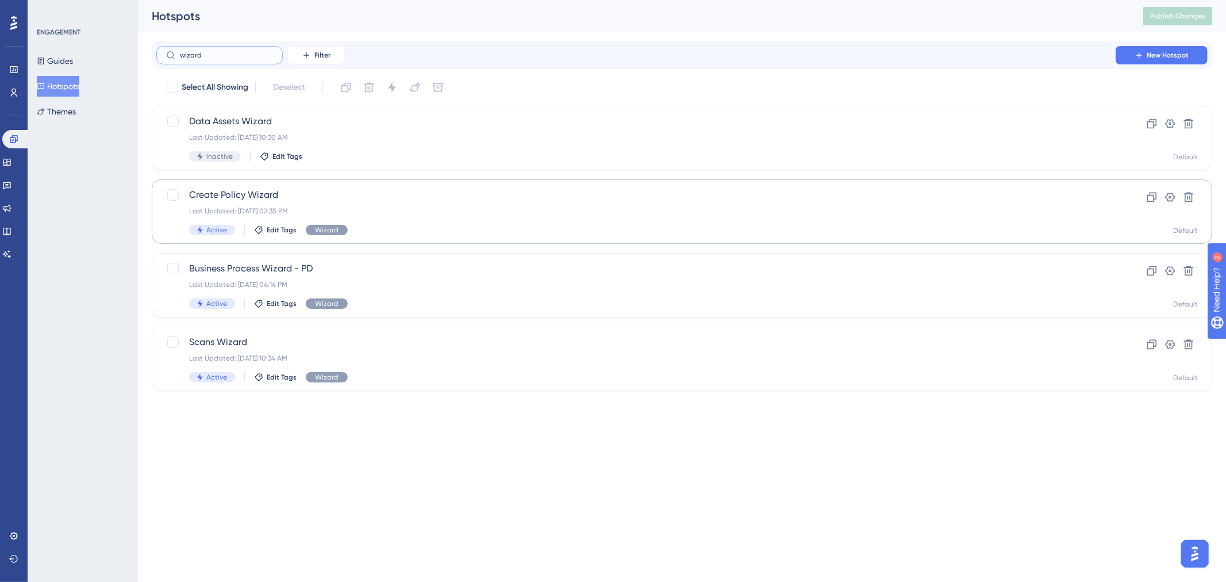
type input "wizard"
click at [286, 211] on div "Last Updated: Aug 27 2025, 02:35 PM" at bounding box center [636, 210] width 894 height 9
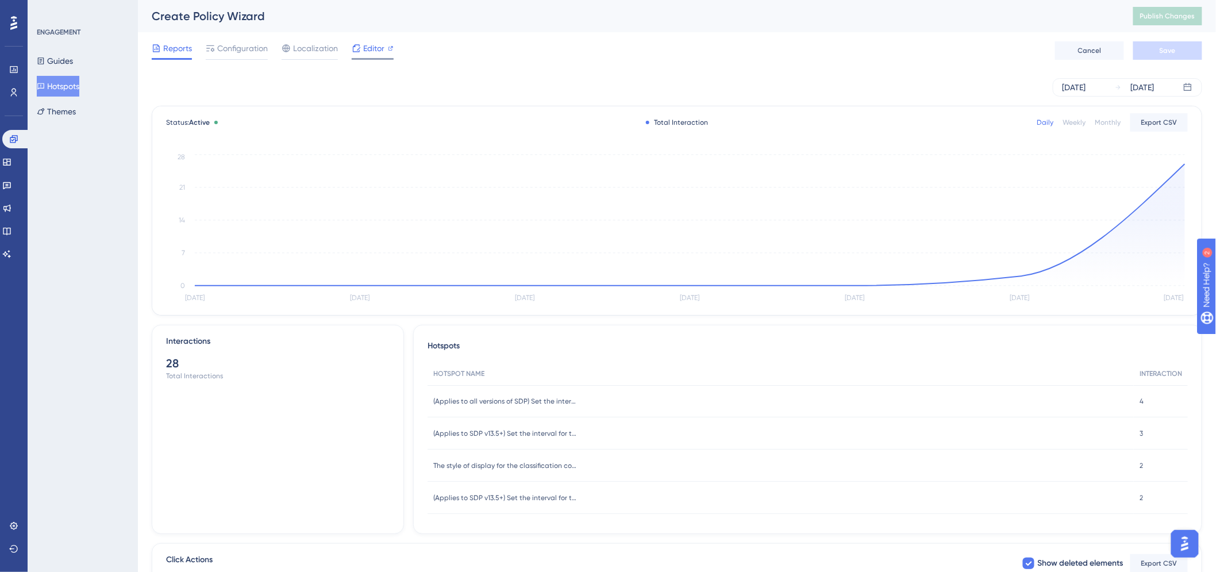
click at [366, 49] on span "Editor" at bounding box center [373, 48] width 21 height 14
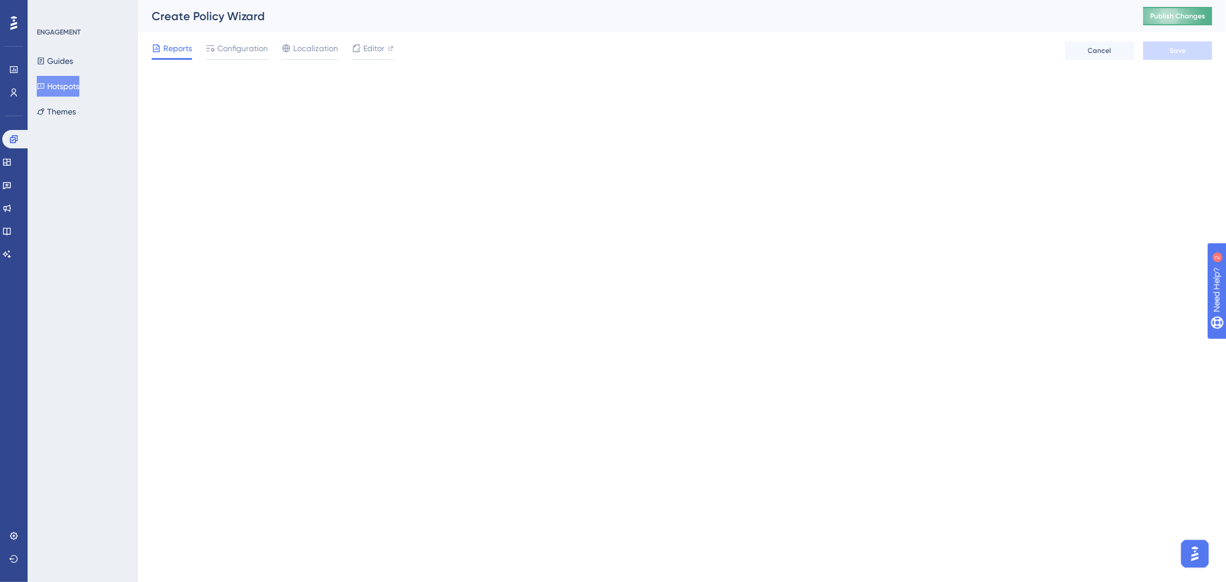
click at [1182, 22] on button "Publish Changes" at bounding box center [1177, 16] width 69 height 18
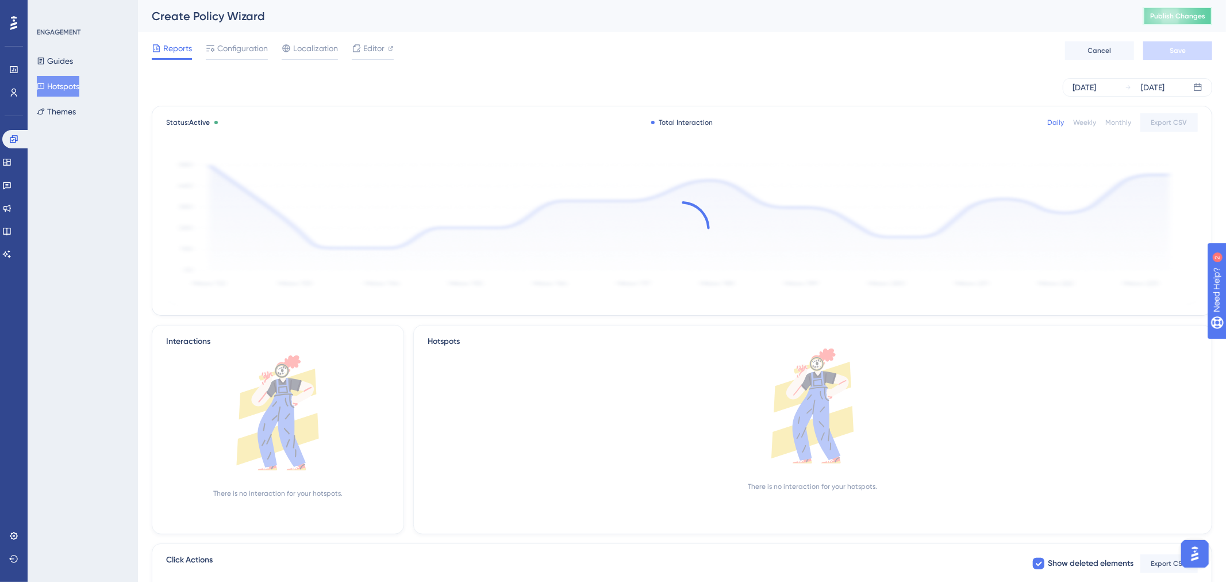
click at [1169, 13] on span "Publish Changes" at bounding box center [1177, 15] width 55 height 9
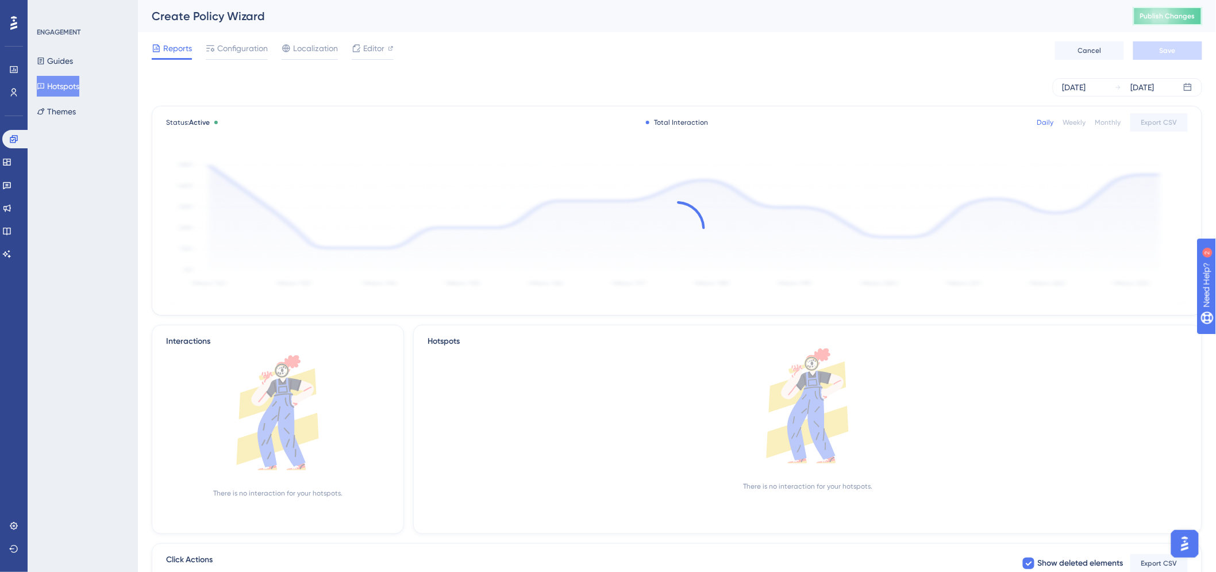
click at [1182, 20] on span "Publish Changes" at bounding box center [1167, 15] width 55 height 9
click at [1160, 20] on span "Publish Changes" at bounding box center [1167, 15] width 55 height 9
click at [1195, 14] on span "Publish Changes" at bounding box center [1167, 15] width 55 height 9
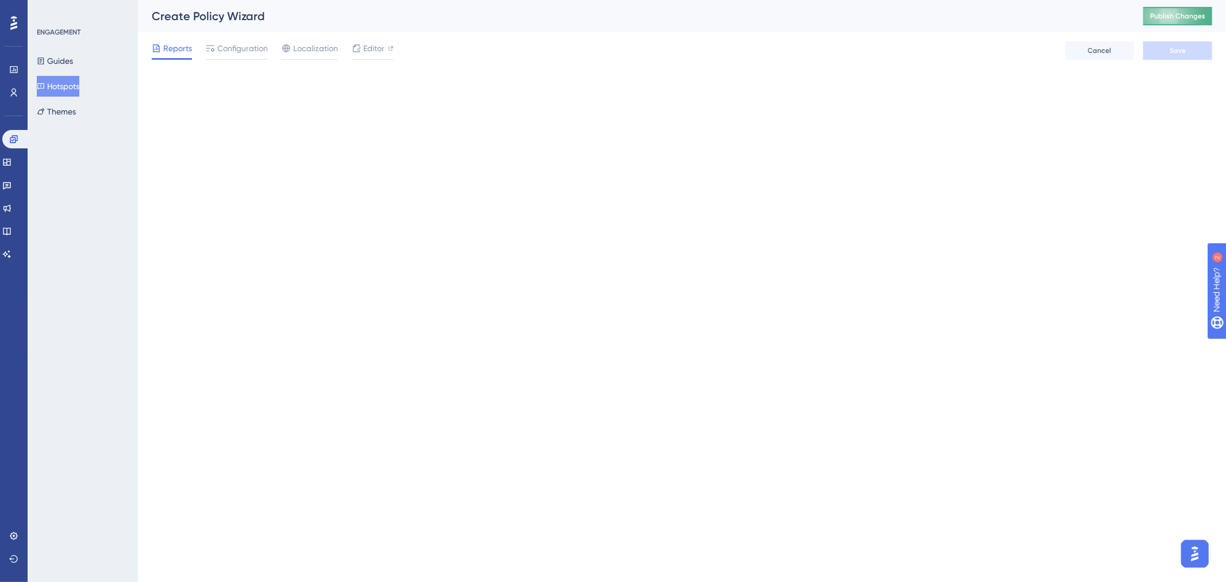
click at [1179, 23] on button "Publish Changes" at bounding box center [1177, 16] width 69 height 18
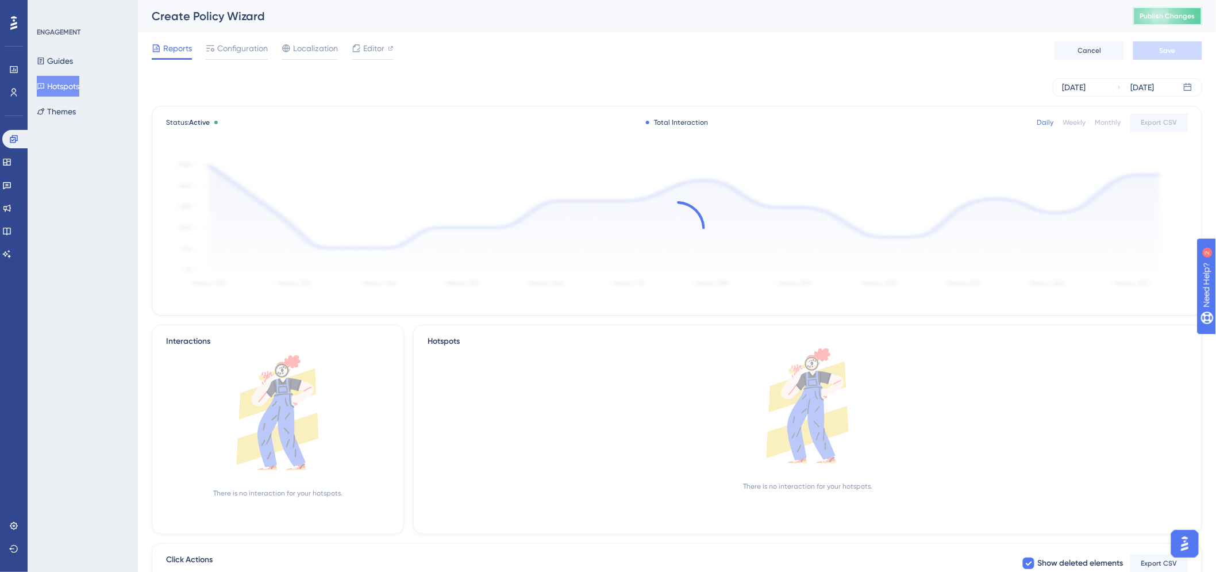
click at [1173, 16] on span "Publish Changes" at bounding box center [1167, 15] width 55 height 9
click at [1175, 18] on span "Publish Changes" at bounding box center [1167, 15] width 55 height 9
click at [1182, 16] on span "Publish Changes" at bounding box center [1167, 15] width 55 height 9
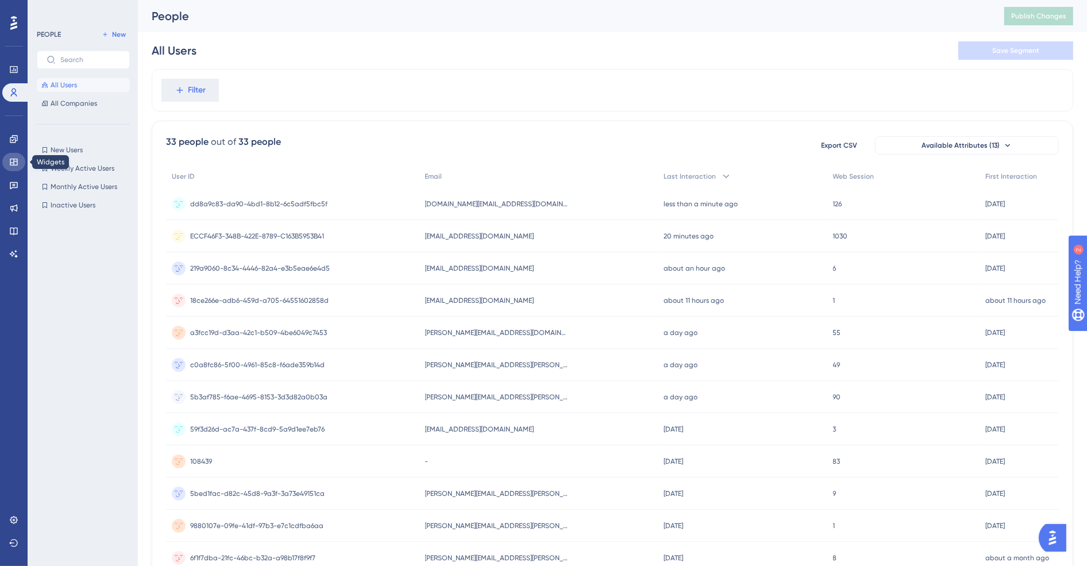
click at [14, 163] on icon at bounding box center [13, 161] width 9 height 9
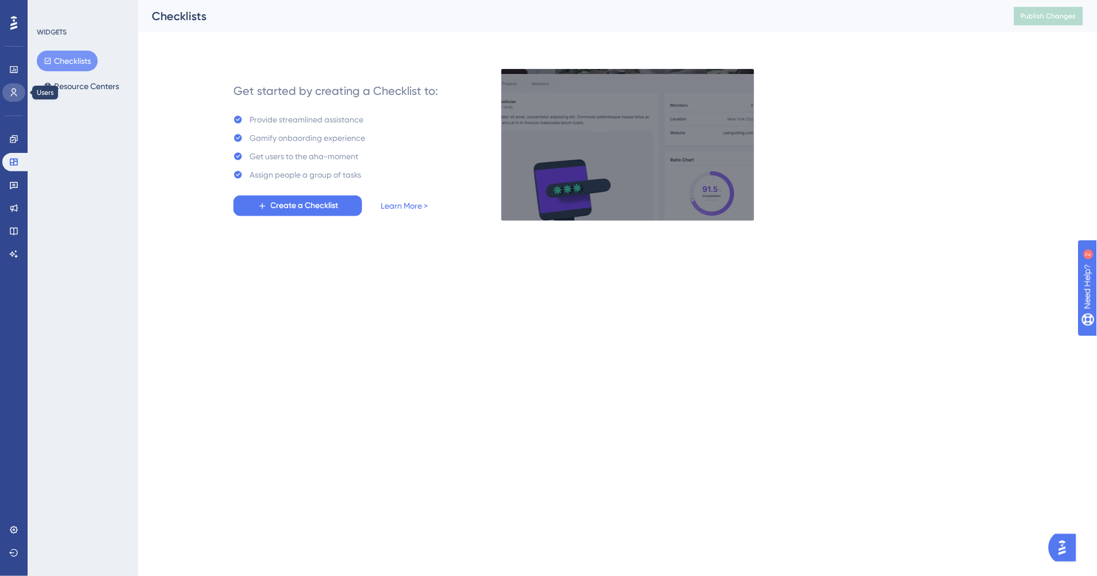
click at [14, 92] on icon at bounding box center [13, 92] width 9 height 9
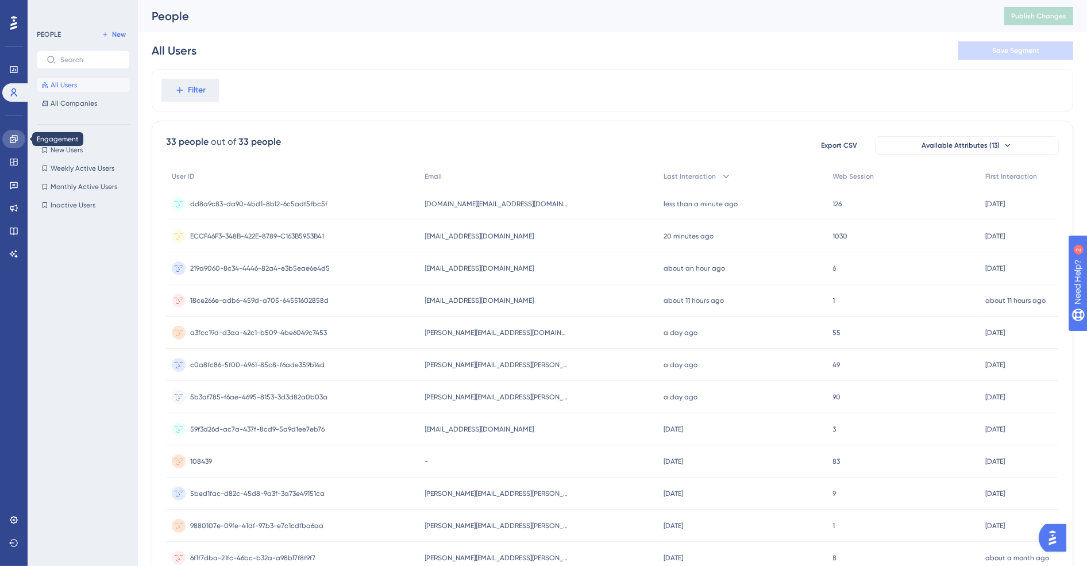
click at [10, 130] on link at bounding box center [13, 139] width 23 height 18
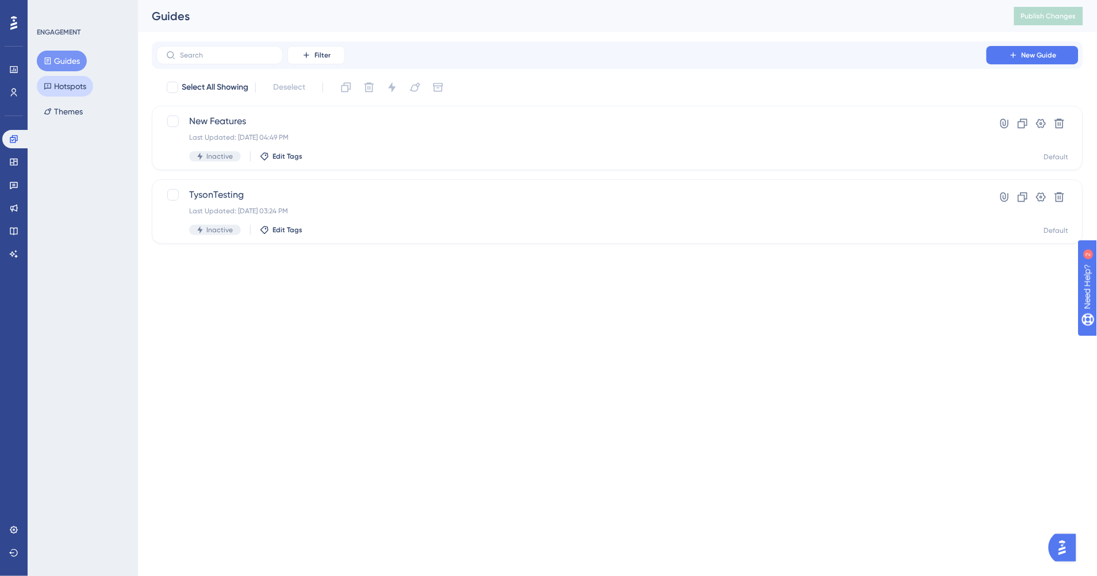
click at [61, 92] on button "Hotspots" at bounding box center [65, 86] width 56 height 21
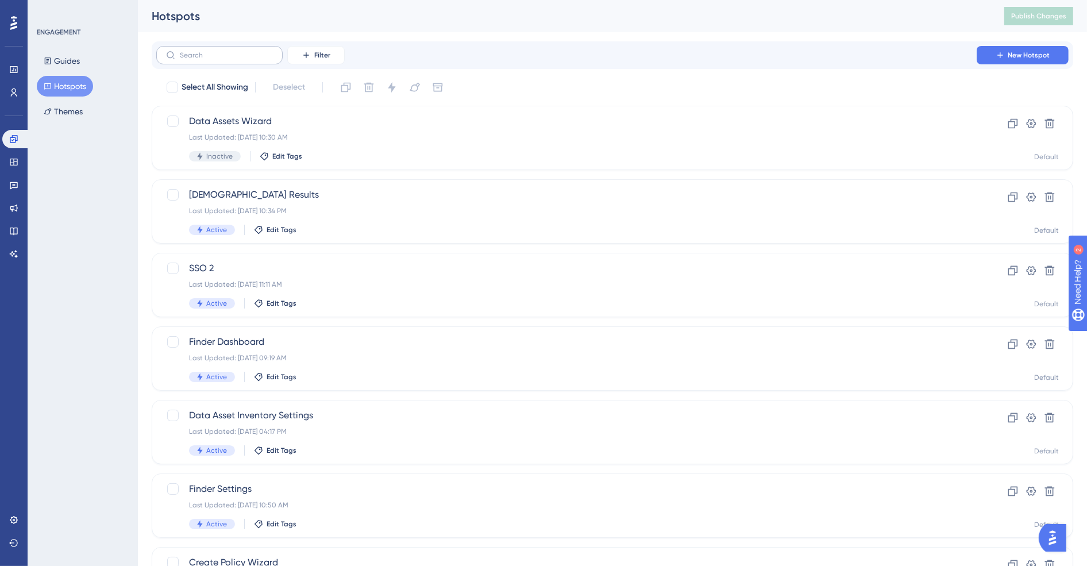
click at [209, 50] on label at bounding box center [219, 55] width 126 height 18
click at [209, 51] on input "text" at bounding box center [226, 55] width 93 height 8
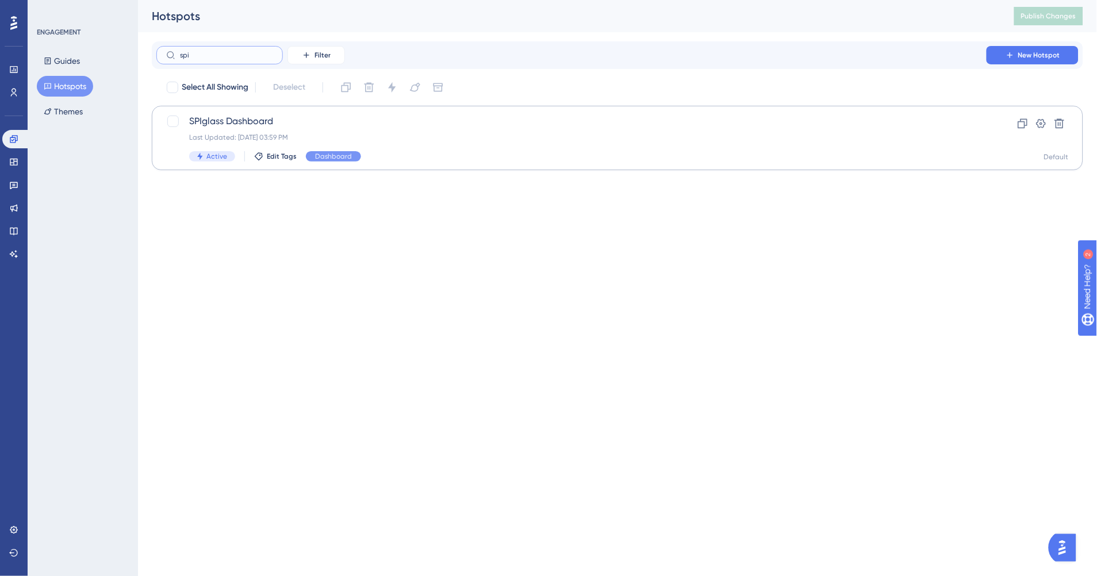
type input "spi"
click at [398, 121] on span "SPIglass Dashboard" at bounding box center [571, 121] width 764 height 14
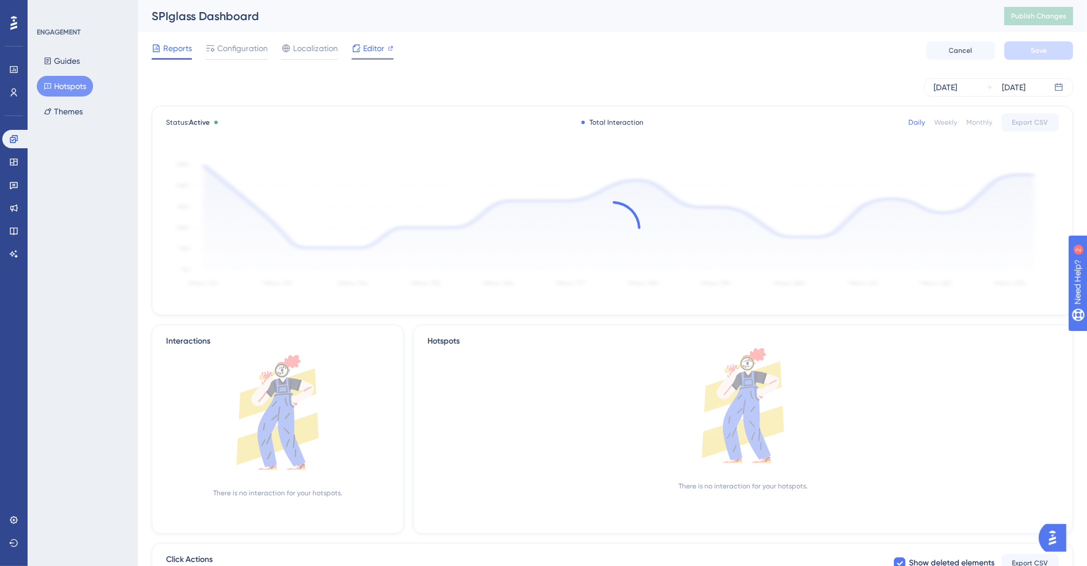
click at [372, 50] on span "Editor" at bounding box center [373, 48] width 21 height 14
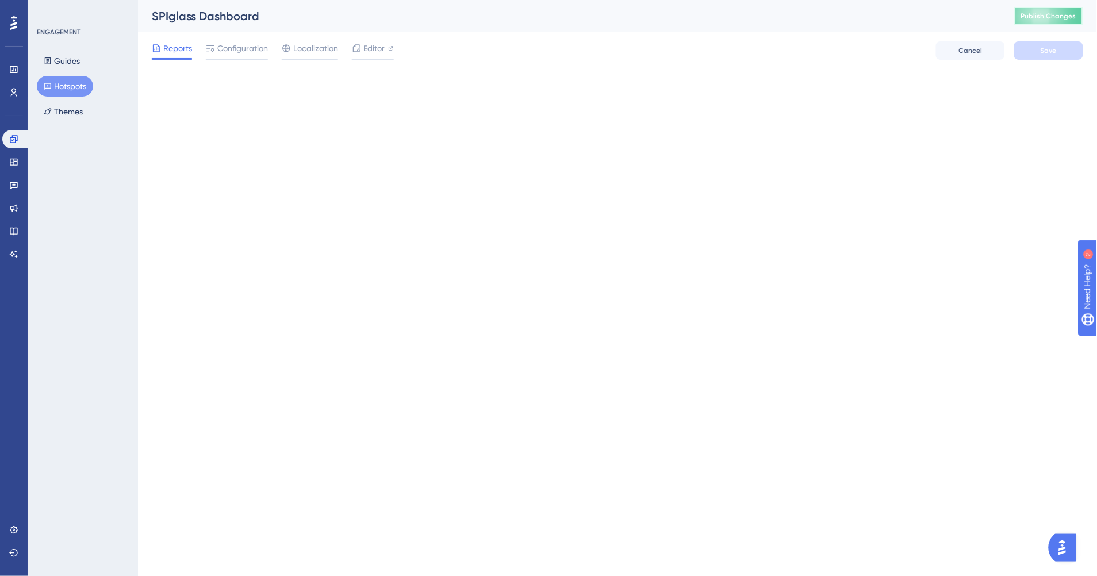
click at [1047, 17] on span "Publish Changes" at bounding box center [1048, 15] width 55 height 9
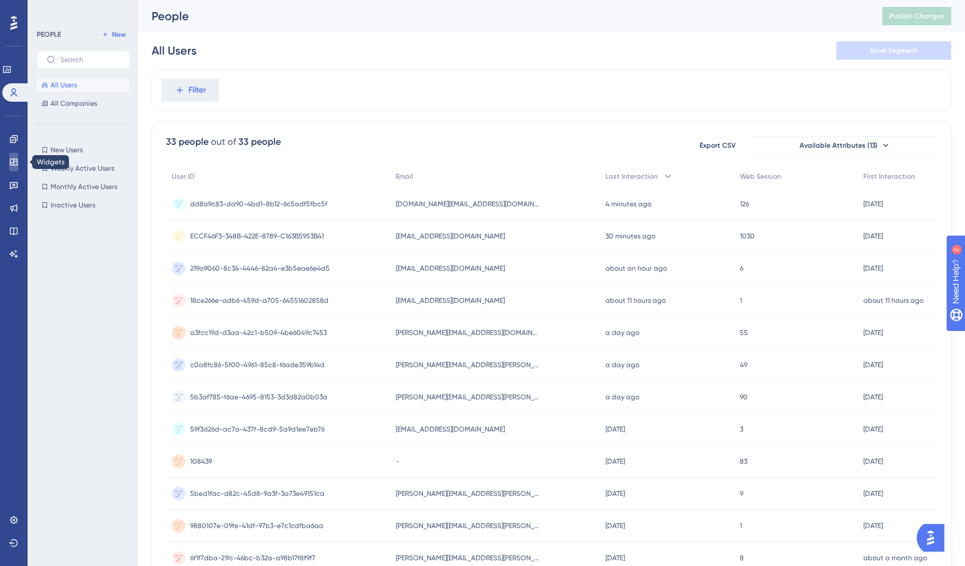
click at [13, 162] on icon at bounding box center [13, 162] width 7 height 7
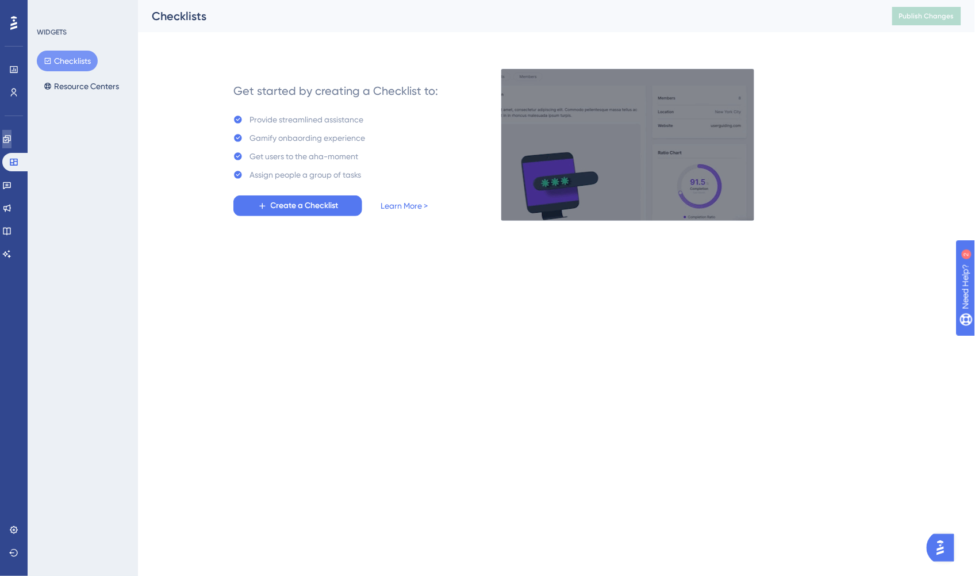
click at [7, 141] on link at bounding box center [6, 139] width 9 height 18
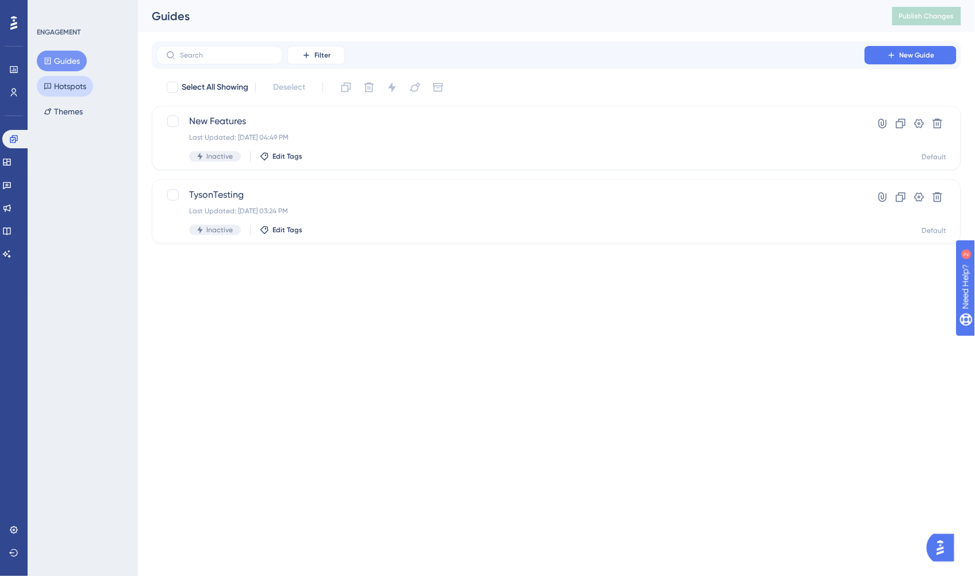
click at [65, 89] on button "Hotspots" at bounding box center [65, 86] width 56 height 21
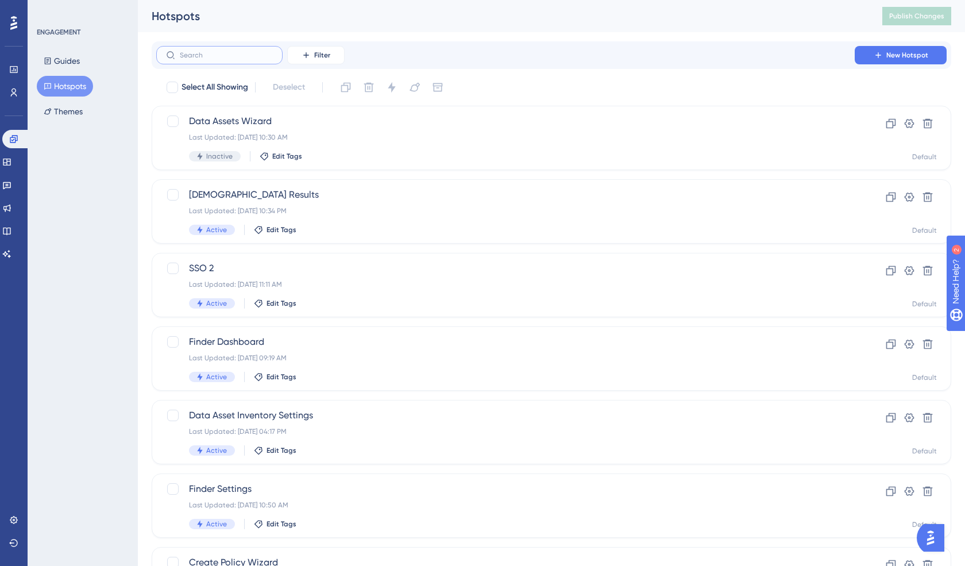
click at [217, 56] on input "text" at bounding box center [226, 55] width 93 height 8
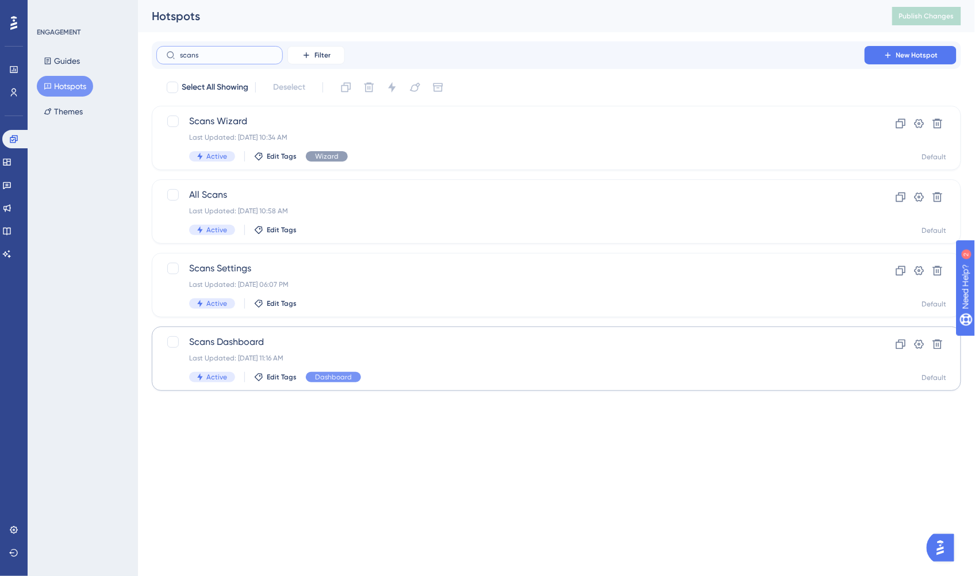
type input "scans"
click at [368, 335] on span "Scans Dashboard" at bounding box center [510, 342] width 643 height 14
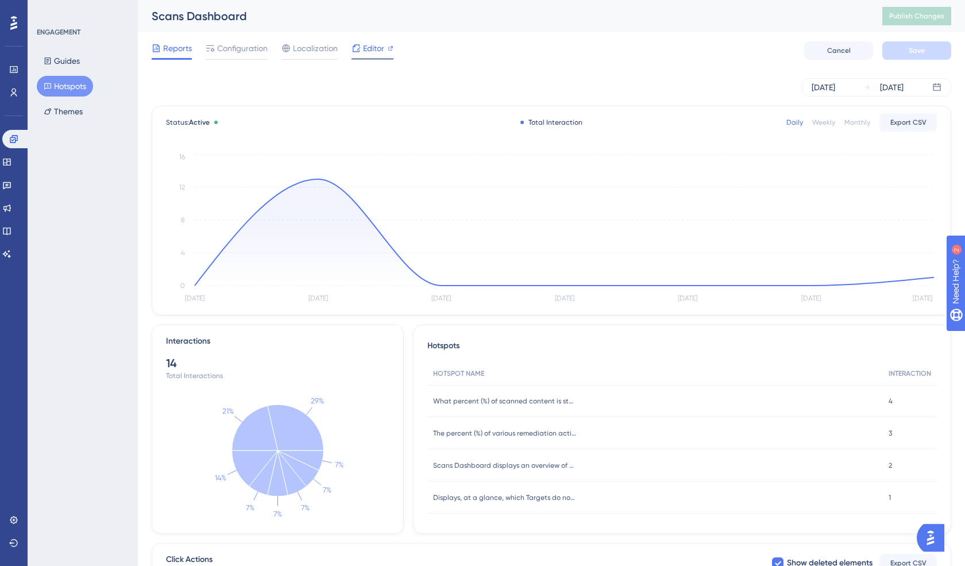
click at [367, 46] on span "Editor" at bounding box center [373, 48] width 21 height 14
